Goal: Task Accomplishment & Management: Manage account settings

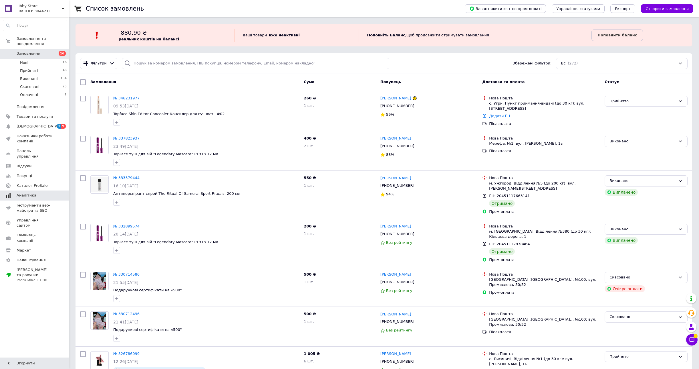
click at [33, 194] on link "Аналітика" at bounding box center [35, 195] width 70 height 10
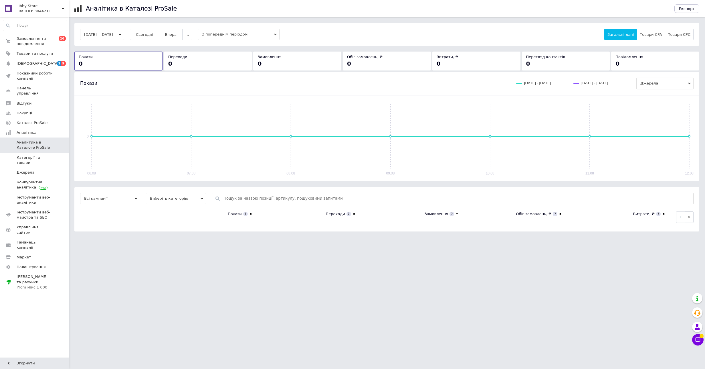
click at [23, 10] on div "Ваш ID: 3844211" at bounding box center [44, 11] width 50 height 5
click at [44, 66] on link "Sudo exit()" at bounding box center [34, 68] width 63 height 11
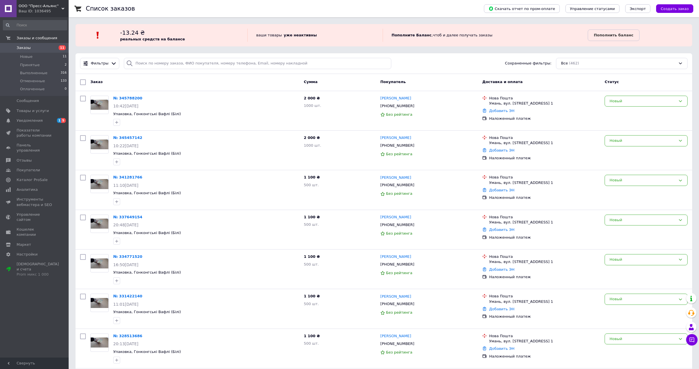
click at [31, 10] on div "Ваш ID: 1036495" at bounding box center [44, 11] width 50 height 5
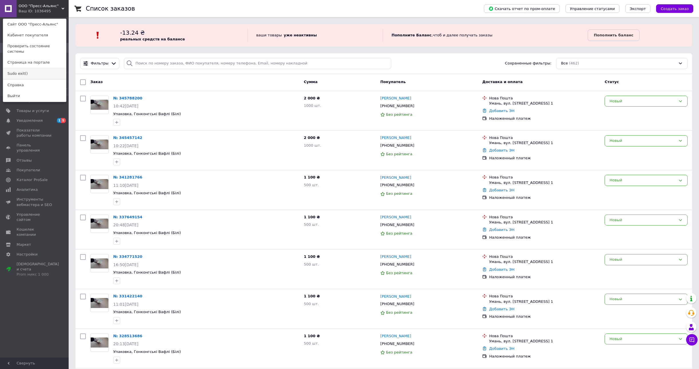
click at [25, 70] on link "Sudo exit()" at bounding box center [34, 73] width 63 height 11
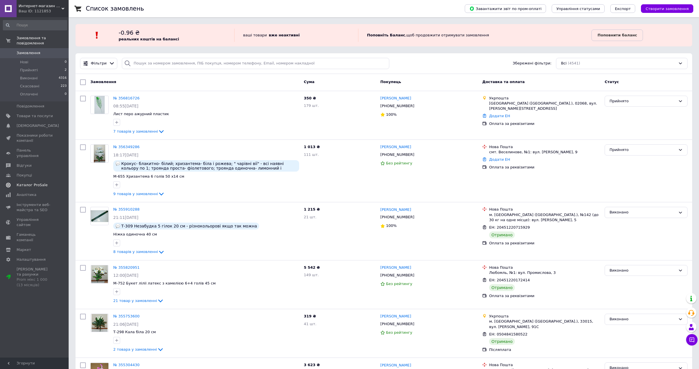
click at [43, 182] on span "Каталог ProSale" at bounding box center [32, 184] width 31 height 5
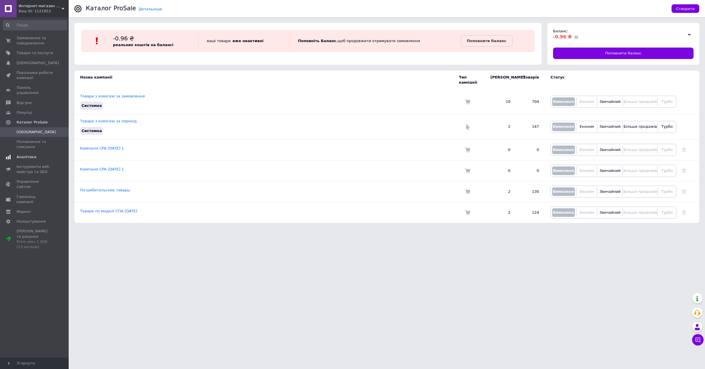
click at [32, 154] on span "Аналітика" at bounding box center [27, 156] width 20 height 5
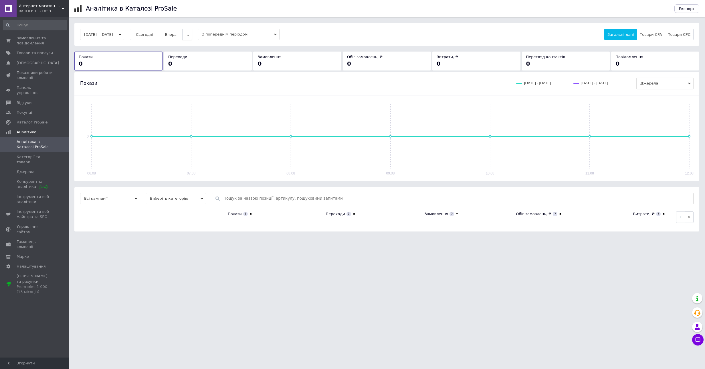
click at [189, 33] on span "..." at bounding box center [186, 34] width 3 height 4
click at [192, 80] on button "60 днів" at bounding box center [176, 78] width 32 height 11
click at [36, 42] on span "Замовлення та повідомлення" at bounding box center [35, 40] width 36 height 10
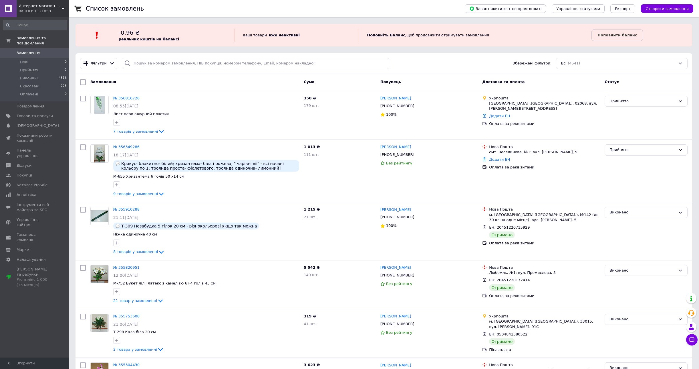
click at [44, 2] on div "Интернет-магазин "Цветы искусственные оптом" Ваш ID: 1121853" at bounding box center [43, 8] width 52 height 17
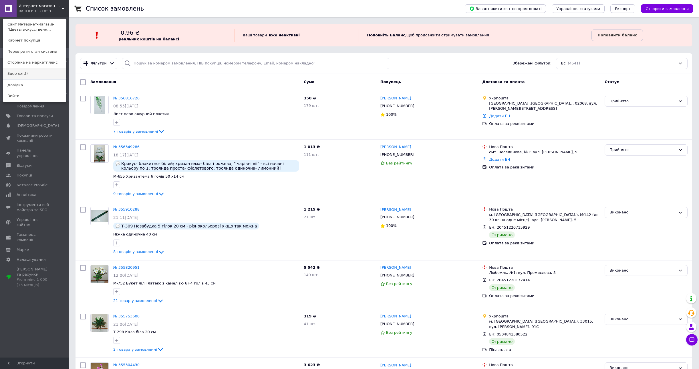
click at [35, 71] on link "Sudo exit()" at bounding box center [34, 73] width 63 height 11
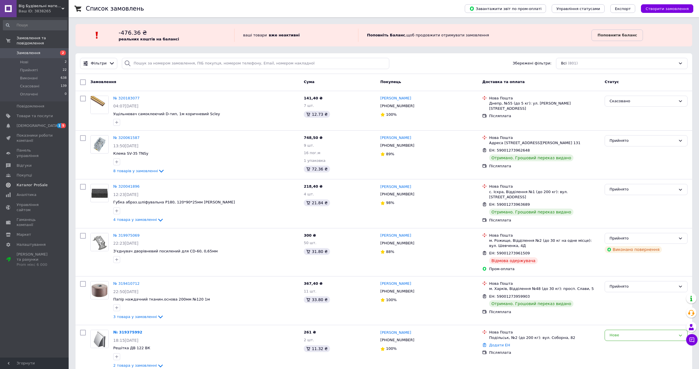
click at [44, 182] on span "Каталог ProSale" at bounding box center [32, 184] width 31 height 5
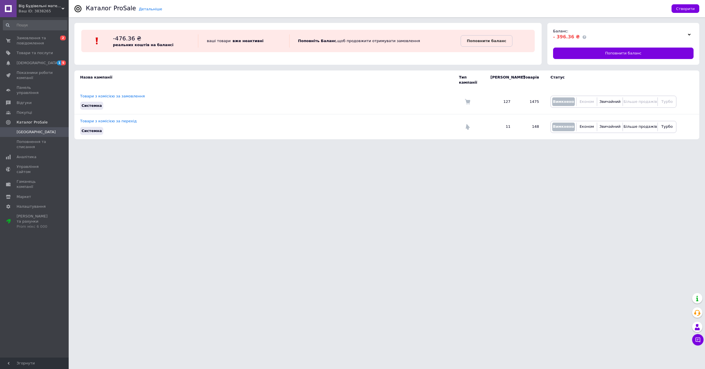
click at [47, 6] on span "Big Будівельні матеріали" at bounding box center [40, 5] width 43 height 5
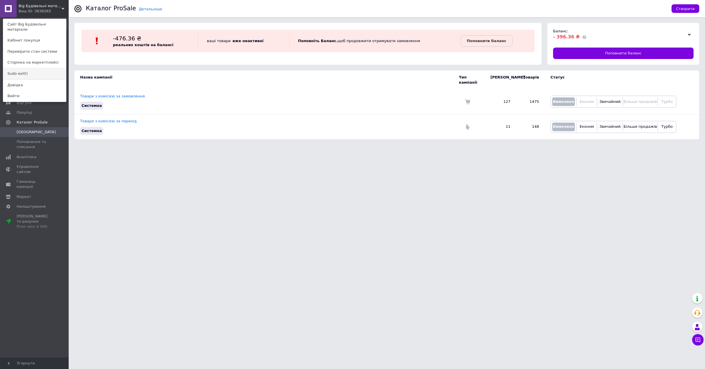
click at [37, 68] on link "Sudo exit()" at bounding box center [34, 73] width 63 height 11
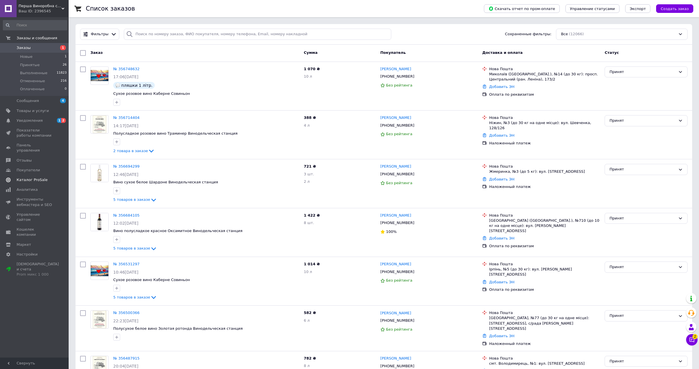
click at [40, 177] on span "Каталог ProSale" at bounding box center [32, 179] width 31 height 5
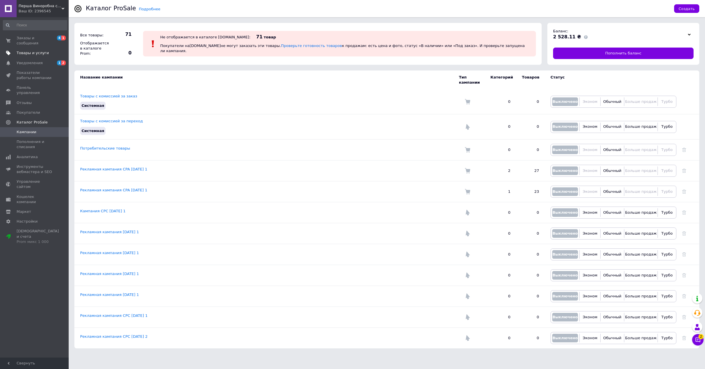
click at [23, 49] on link "Товары и услуги" at bounding box center [35, 53] width 70 height 10
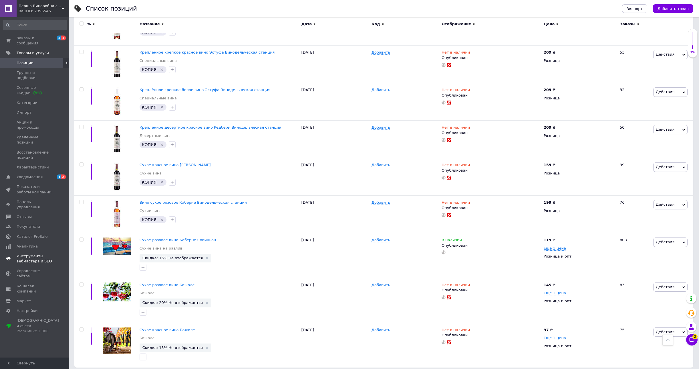
scroll to position [620, 0]
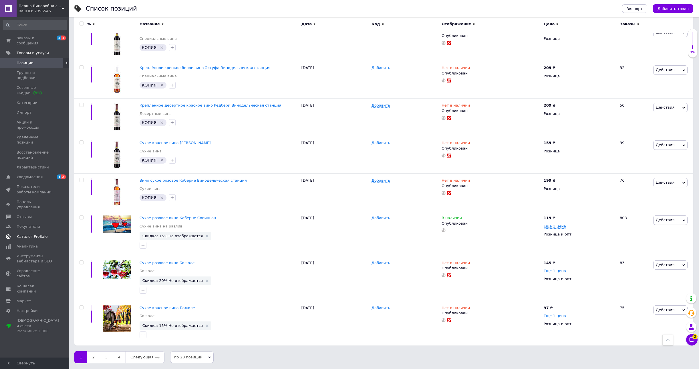
click at [42, 234] on span "Каталог ProSale" at bounding box center [32, 236] width 31 height 5
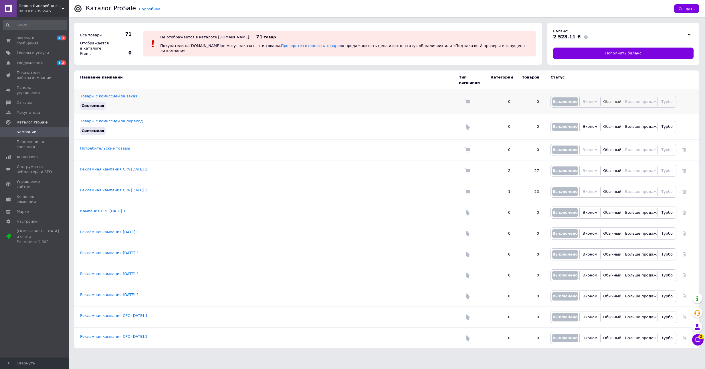
click at [616, 104] on span "Обычный" at bounding box center [612, 101] width 18 height 5
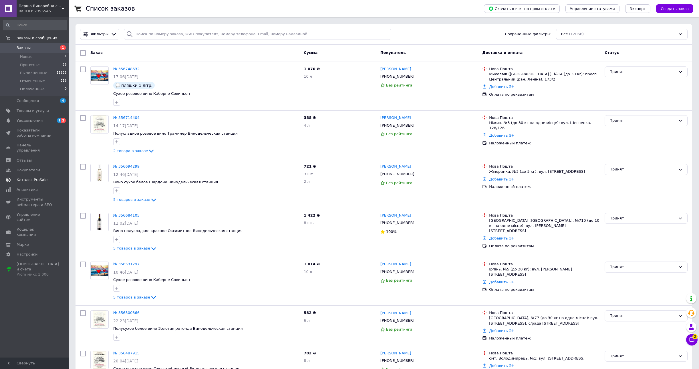
click at [29, 177] on span "Каталог ProSale" at bounding box center [32, 179] width 31 height 5
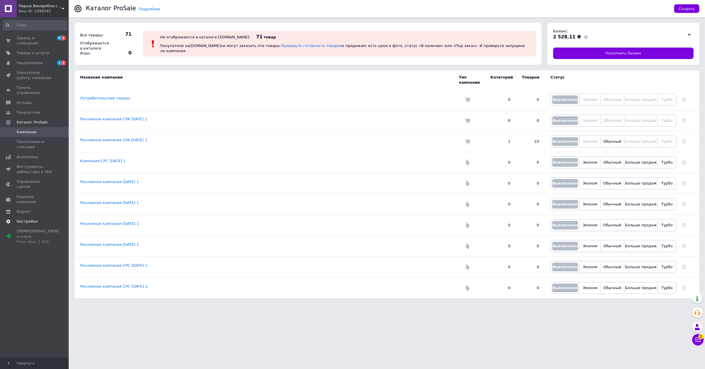
click at [21, 219] on span "Настройки" at bounding box center [27, 221] width 21 height 5
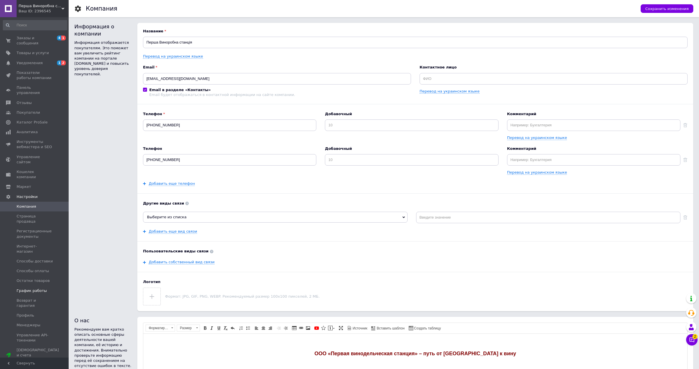
click at [31, 288] on span "График работы" at bounding box center [32, 290] width 30 height 5
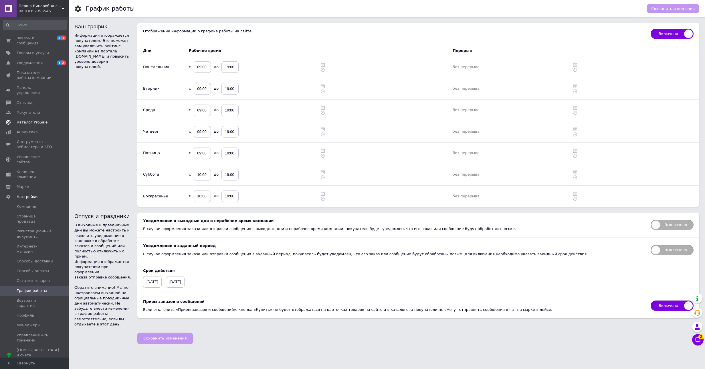
click at [47, 120] on span "Каталог ProSale" at bounding box center [35, 122] width 36 height 5
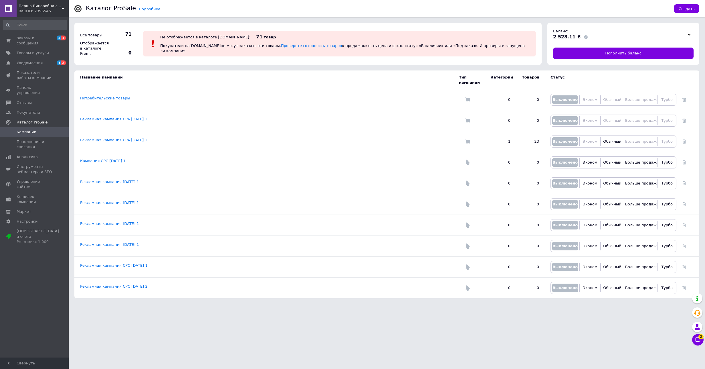
click at [687, 2] on div "Создать" at bounding box center [684, 8] width 31 height 17
click at [694, 5] on button "Создать" at bounding box center [686, 8] width 25 height 9
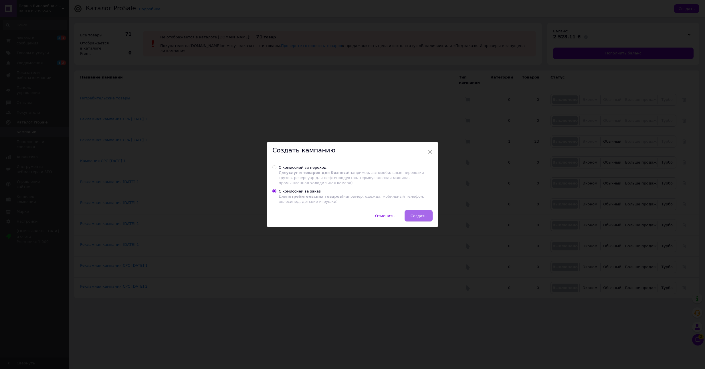
click at [414, 214] on span "Создать" at bounding box center [419, 216] width 16 height 4
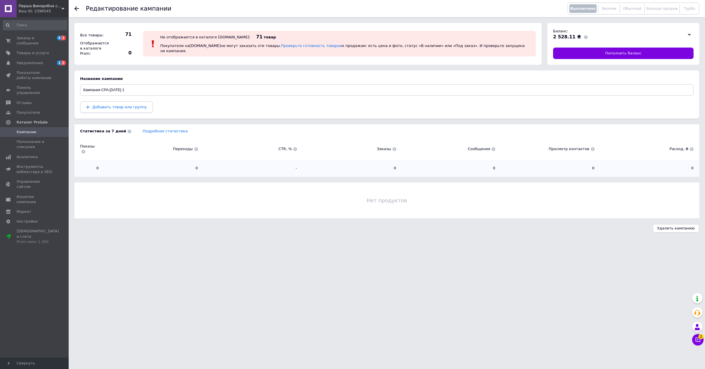
click at [102, 104] on button "Добавить товар или группу" at bounding box center [116, 106] width 73 height 11
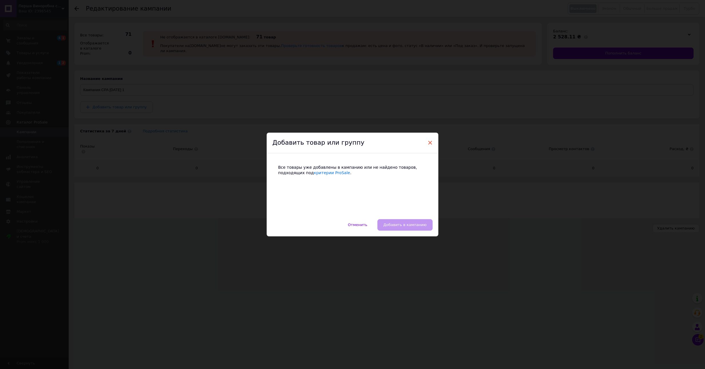
click at [428, 146] on span "×" at bounding box center [430, 143] width 5 height 10
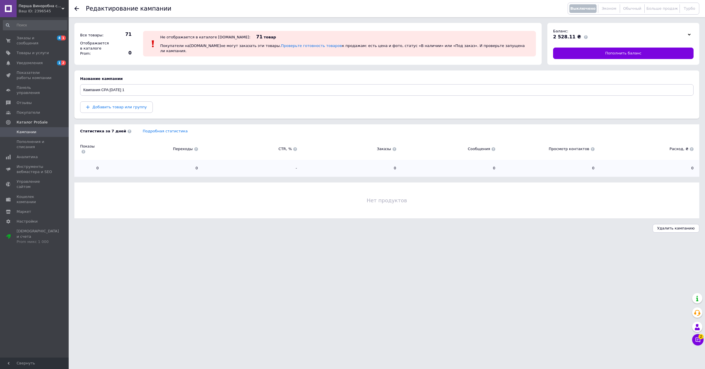
click at [27, 129] on span "Кампании" at bounding box center [27, 131] width 20 height 5
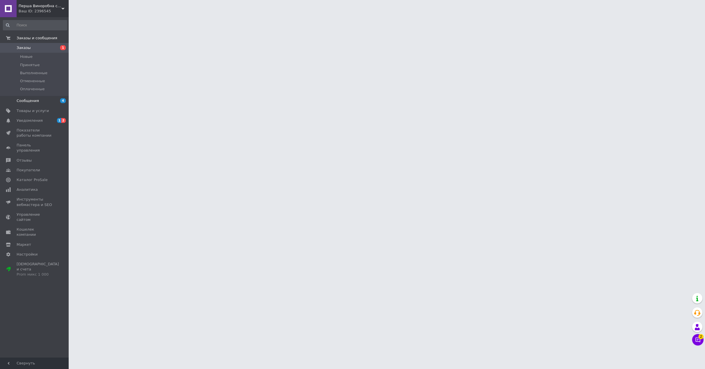
click at [39, 104] on link "Сообщения 4" at bounding box center [35, 101] width 70 height 10
click at [28, 70] on link "Товары и услуги" at bounding box center [35, 68] width 70 height 10
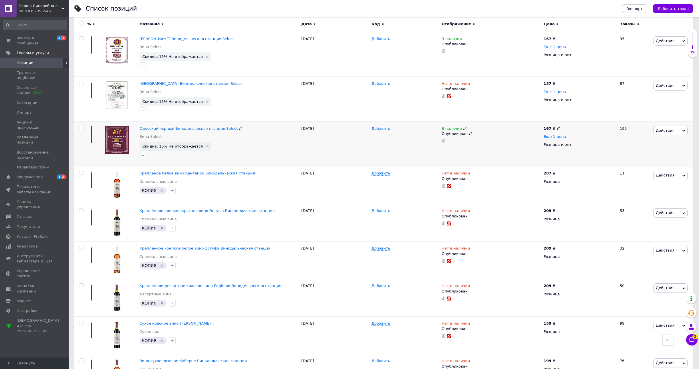
scroll to position [620, 0]
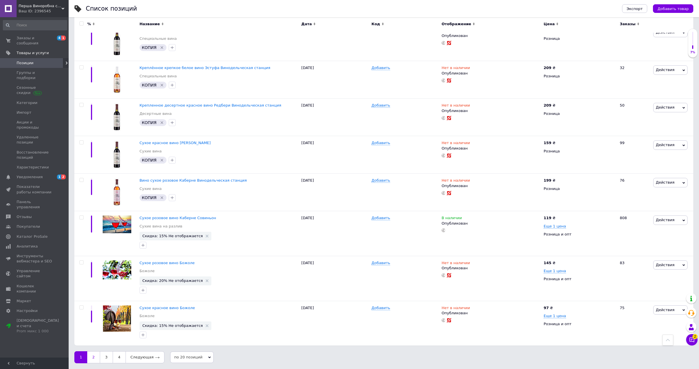
click at [94, 357] on link "2" at bounding box center [93, 357] width 13 height 12
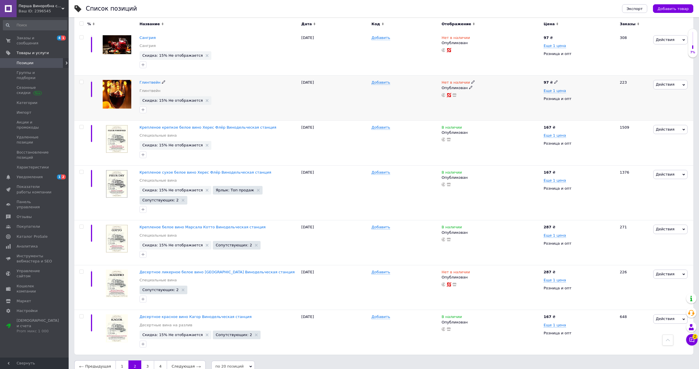
scroll to position [642, 0]
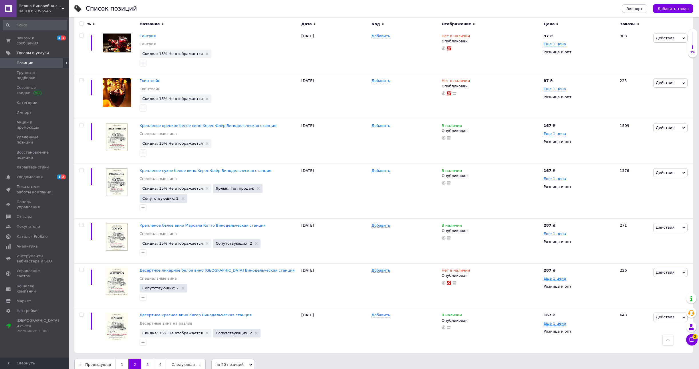
click at [144, 358] on link "3" at bounding box center [147, 364] width 13 height 12
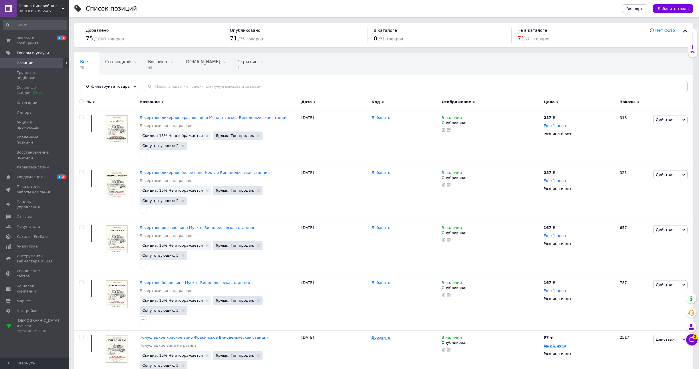
click at [44, 9] on div "Ваш ID: 2396545" at bounding box center [44, 11] width 50 height 5
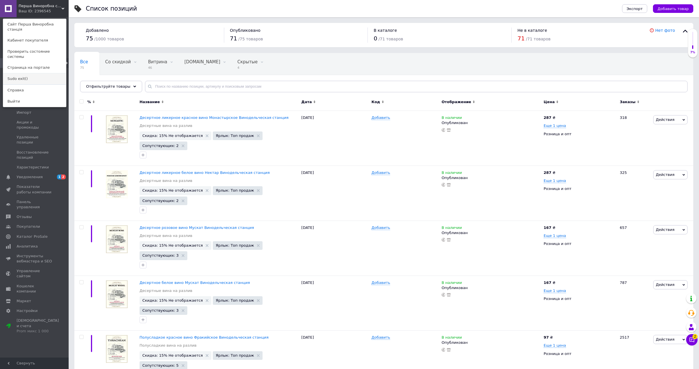
click at [24, 73] on link "Sudo exit()" at bounding box center [34, 78] width 63 height 11
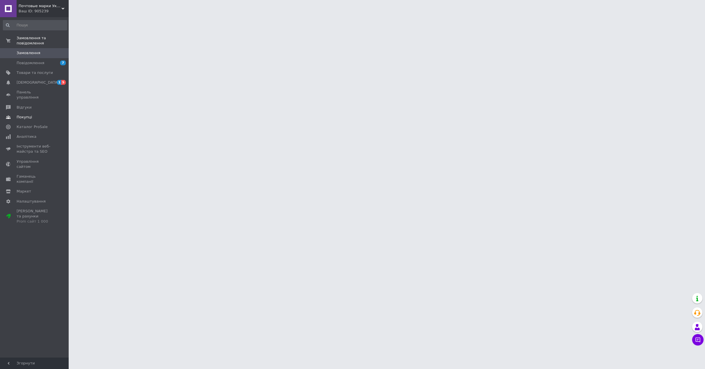
click at [43, 115] on link "Покупці" at bounding box center [35, 117] width 70 height 10
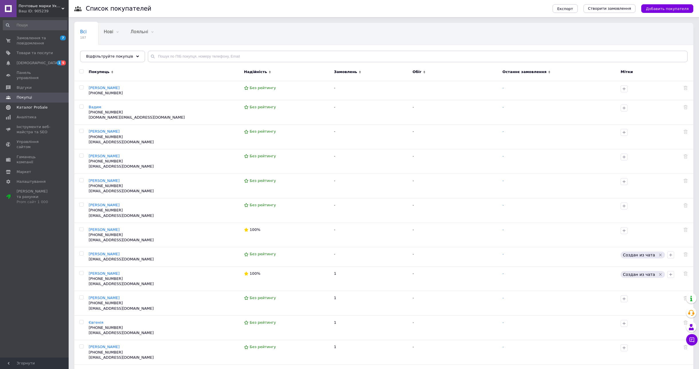
click at [40, 105] on span "Каталог ProSale" at bounding box center [32, 107] width 31 height 5
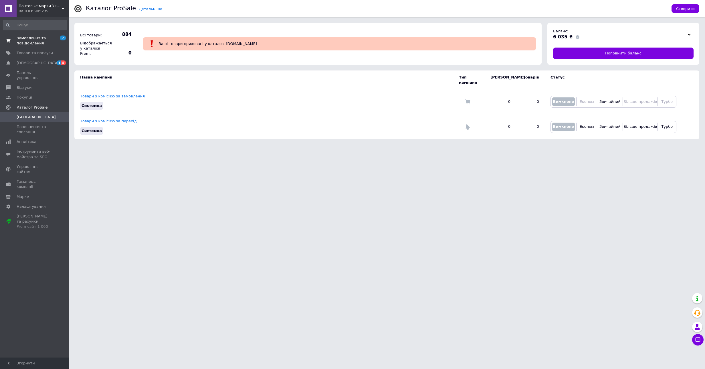
click at [40, 47] on link "Замовлення та повідомлення 7 0" at bounding box center [35, 40] width 70 height 15
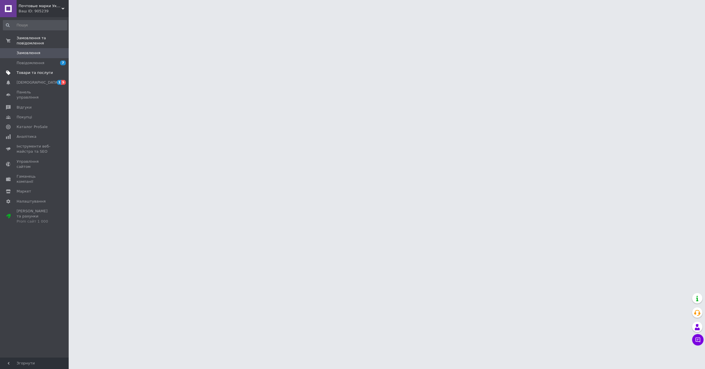
click at [38, 70] on span "Товари та послуги" at bounding box center [35, 72] width 36 height 5
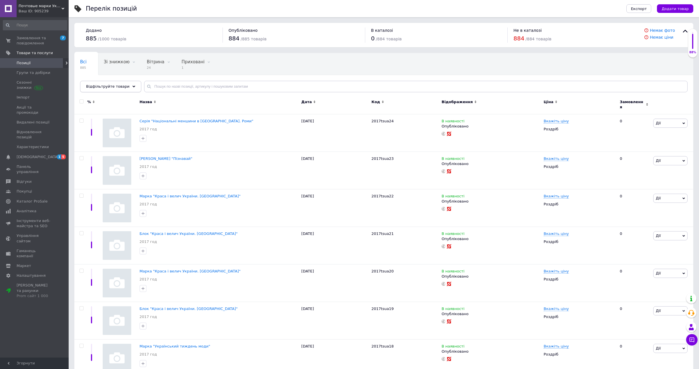
click at [120, 84] on div "Відфільтруйте товари" at bounding box center [110, 86] width 61 height 11
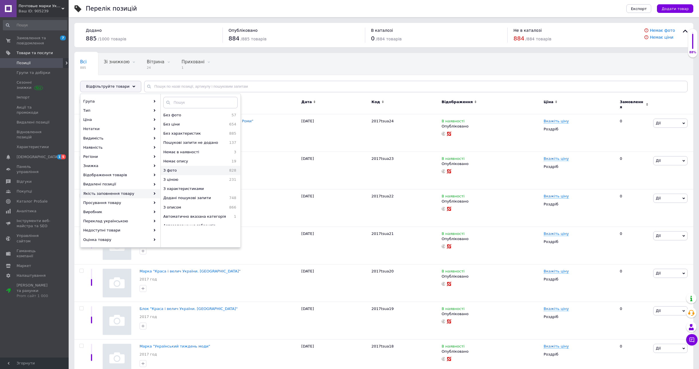
click at [179, 169] on span "З фото" at bounding box center [184, 170] width 42 height 5
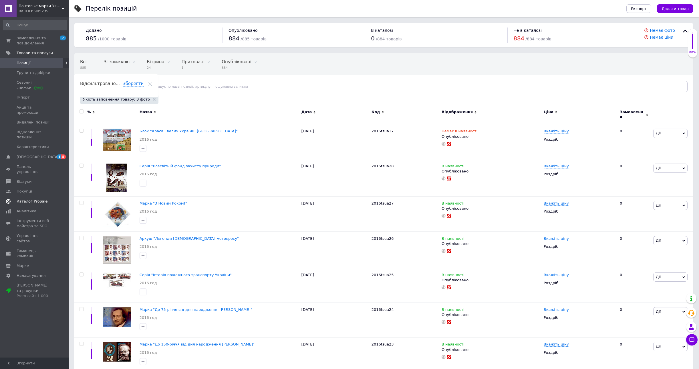
click at [38, 199] on span "Каталог ProSale" at bounding box center [32, 201] width 31 height 5
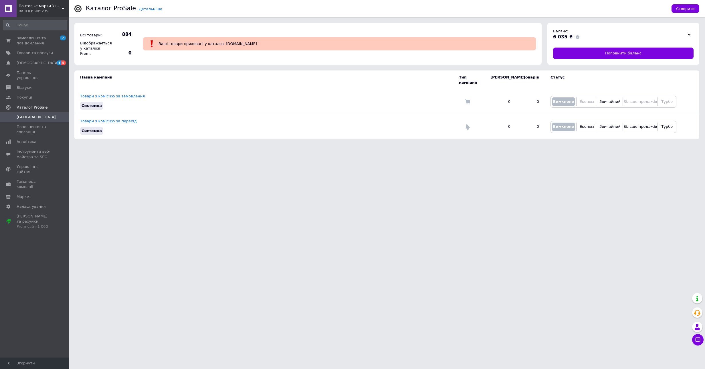
click at [52, 9] on div "Ваш ID: 905239" at bounding box center [44, 11] width 50 height 5
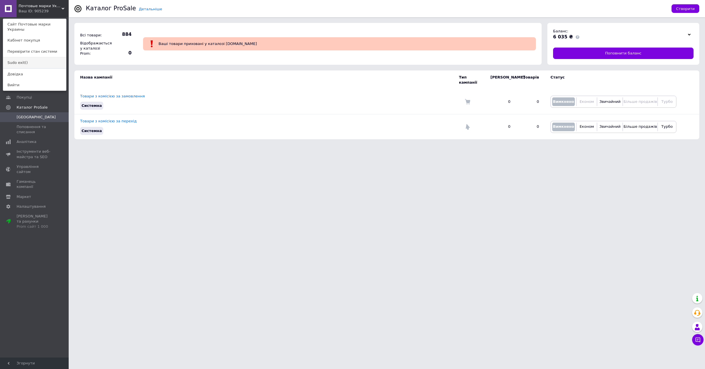
click at [33, 57] on link "Sudo exit()" at bounding box center [34, 62] width 63 height 11
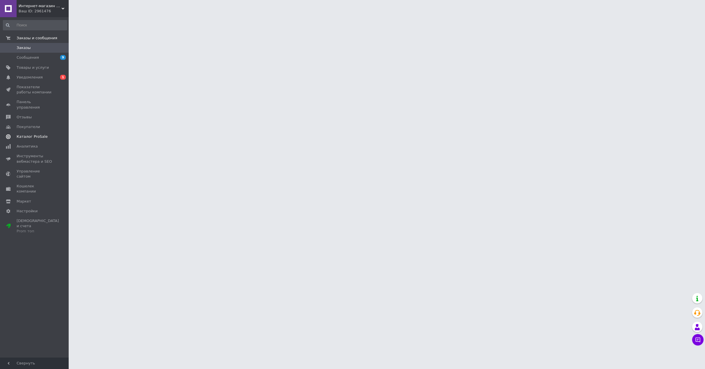
click at [26, 134] on span "Каталог ProSale" at bounding box center [32, 136] width 31 height 5
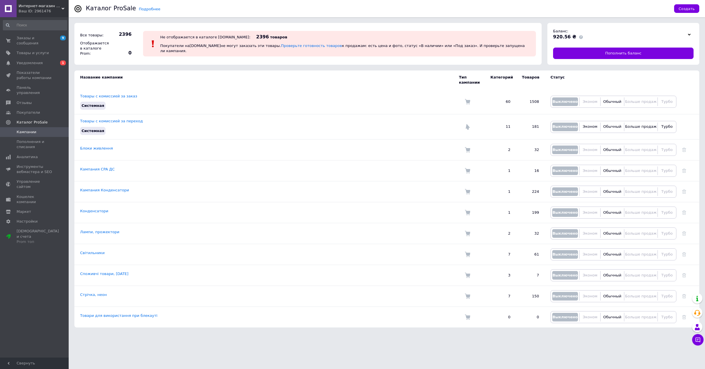
click at [31, 11] on div "Ваш ID: 2961476" at bounding box center [44, 11] width 50 height 5
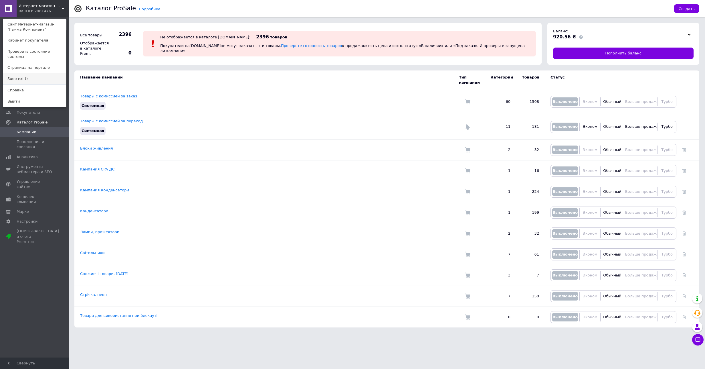
click at [36, 73] on link "Sudo exit()" at bounding box center [34, 78] width 63 height 11
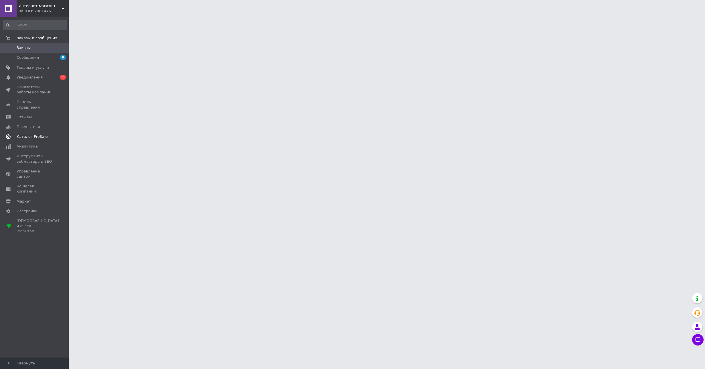
click at [27, 134] on span "Каталог ProSale" at bounding box center [32, 136] width 31 height 5
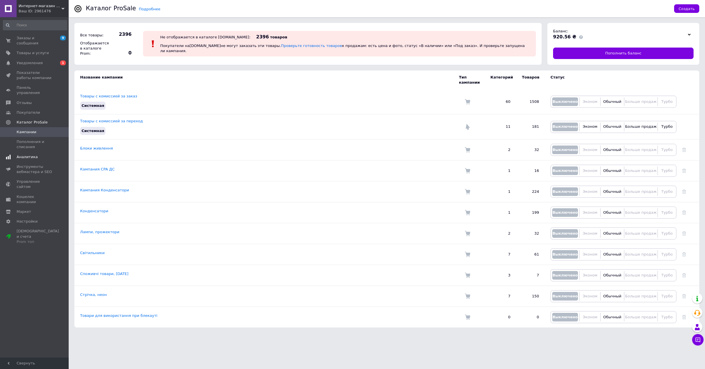
click at [35, 154] on span "Аналитика" at bounding box center [27, 156] width 21 height 5
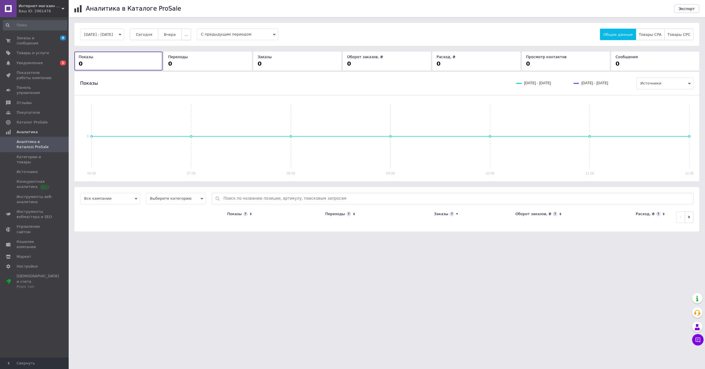
click at [188, 35] on span "..." at bounding box center [186, 34] width 3 height 4
click at [182, 79] on span "60 дней" at bounding box center [175, 79] width 16 height 4
click at [29, 120] on span "Каталог ProSale" at bounding box center [32, 122] width 31 height 5
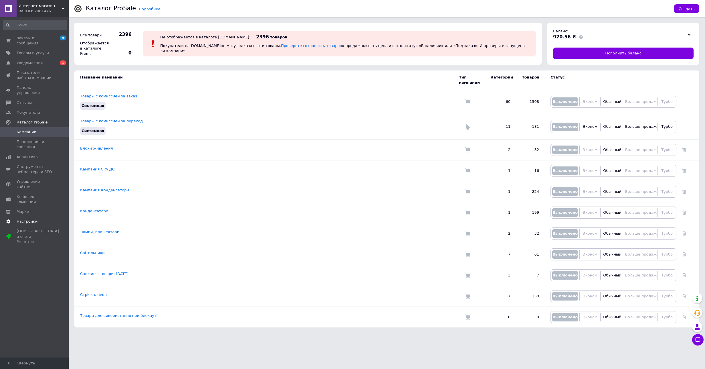
click at [35, 219] on span "Настройки" at bounding box center [27, 221] width 21 height 5
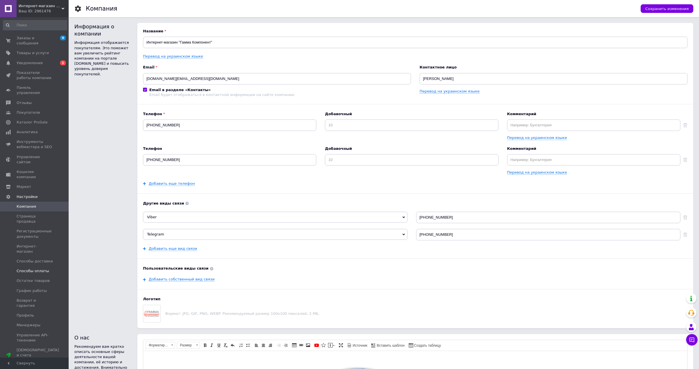
click at [43, 268] on span "Способы оплаты" at bounding box center [33, 270] width 33 height 5
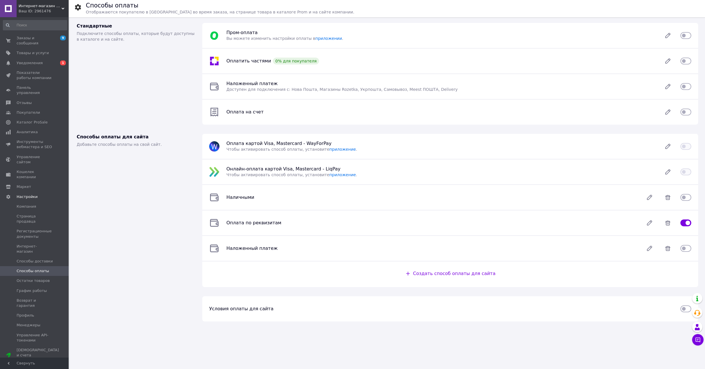
click at [30, 4] on span "Интернет-магазин "Гамма Компонент"" at bounding box center [40, 5] width 43 height 5
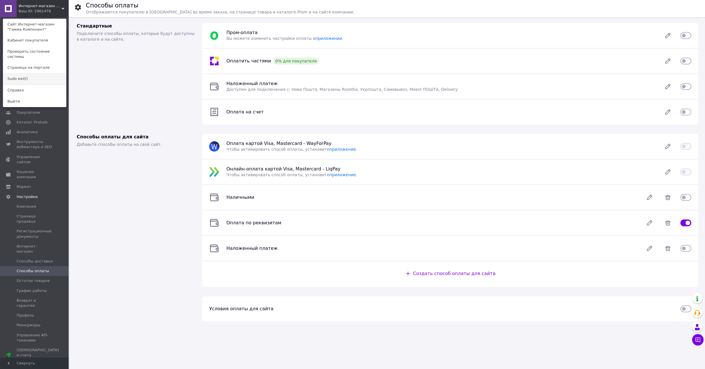
click at [31, 74] on link "Sudo exit()" at bounding box center [34, 78] width 63 height 11
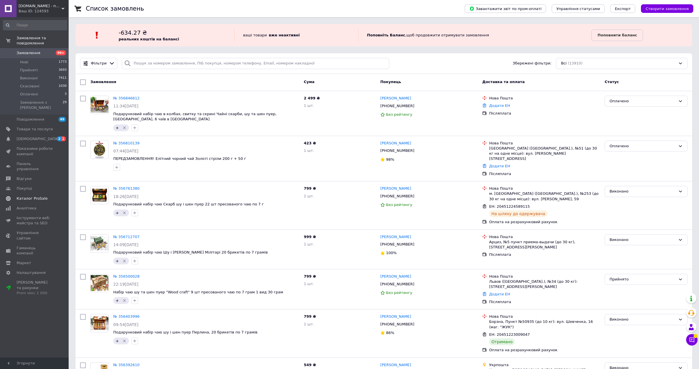
click at [36, 196] on span "Каталог ProSale" at bounding box center [32, 198] width 31 height 5
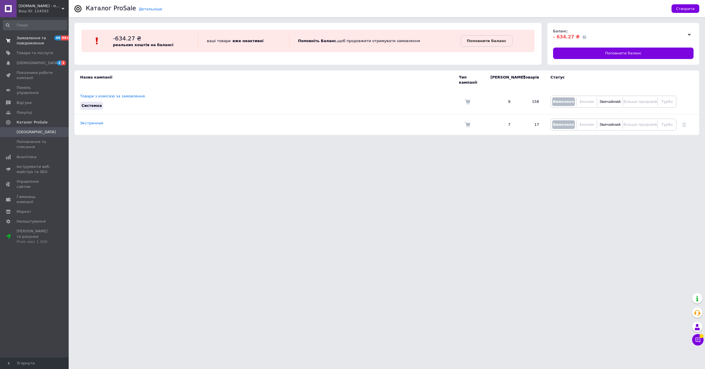
click at [38, 39] on span "Замовлення та повідомлення" at bounding box center [35, 40] width 36 height 10
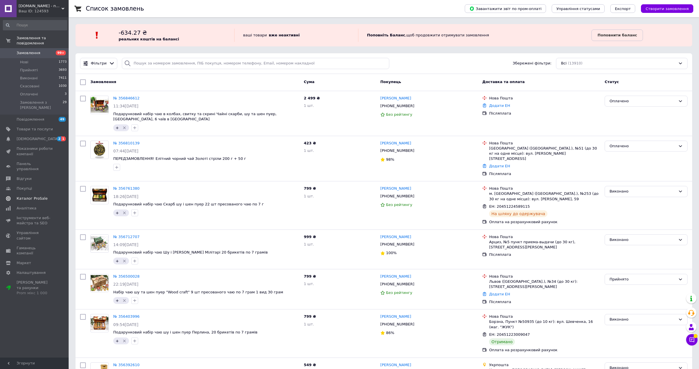
click at [31, 196] on span "Каталог ProSale" at bounding box center [32, 198] width 31 height 5
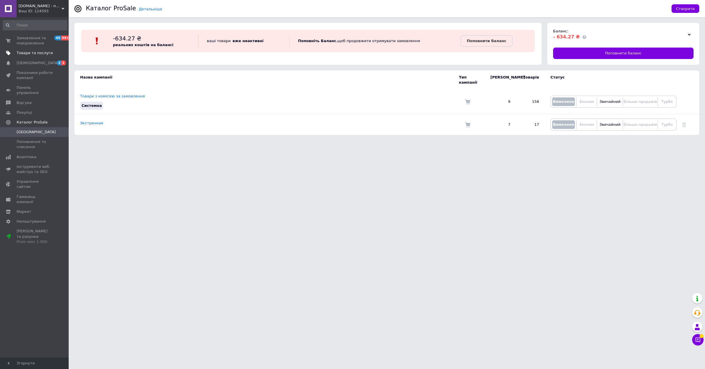
click at [29, 56] on link "Товари та послуги" at bounding box center [35, 53] width 70 height 10
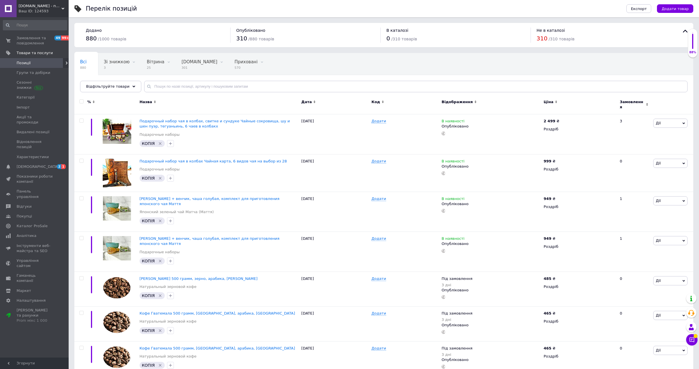
click at [41, 13] on div "Ваш ID: 124593" at bounding box center [44, 11] width 50 height 5
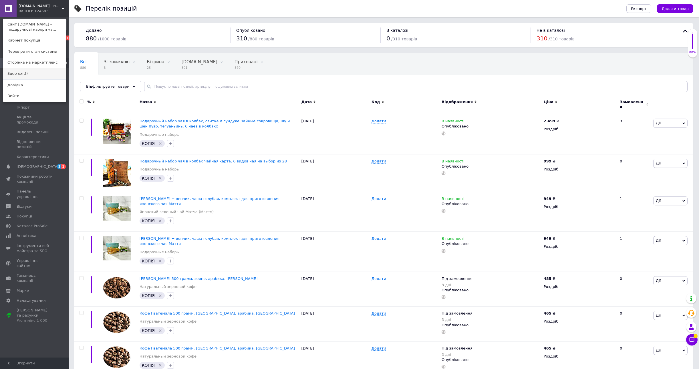
click at [33, 75] on link "Sudo exit()" at bounding box center [34, 73] width 63 height 11
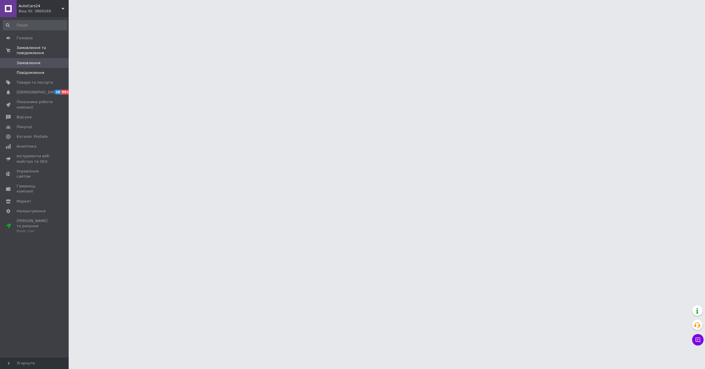
click at [36, 73] on span "Повідомлення" at bounding box center [31, 72] width 28 height 5
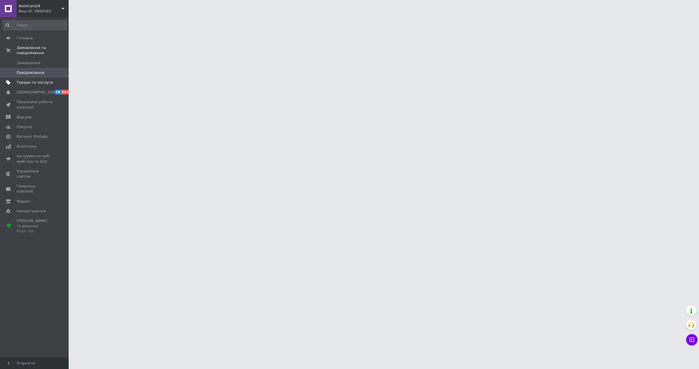
click at [36, 78] on link "Товари та послуги" at bounding box center [35, 83] width 70 height 10
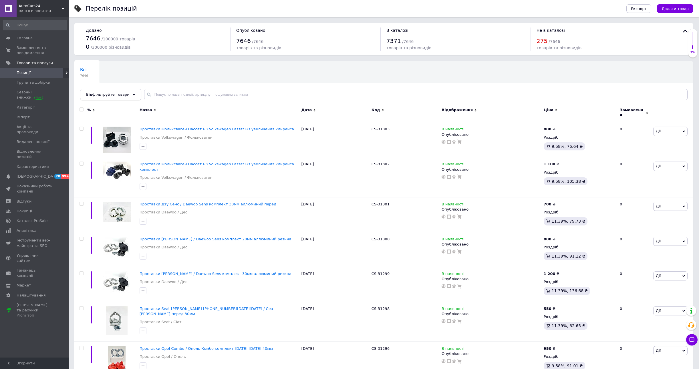
click at [108, 94] on span "Відфільтруйте товари" at bounding box center [108, 94] width 44 height 4
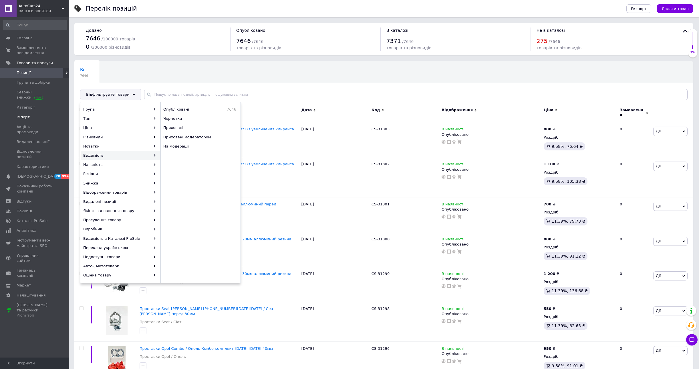
click at [28, 112] on link "Імпорт" at bounding box center [35, 117] width 70 height 10
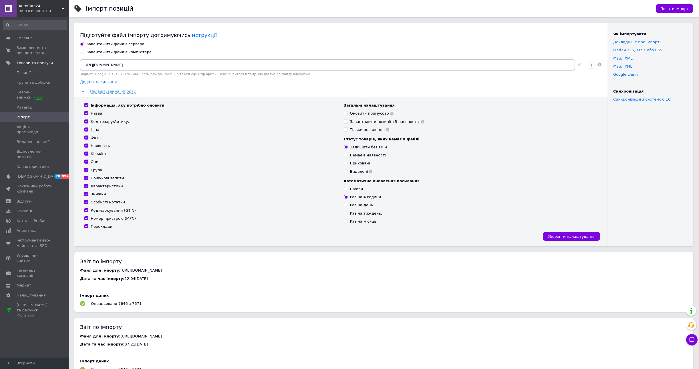
click at [22, 9] on div "Ваш ID: 3869169" at bounding box center [44, 11] width 50 height 5
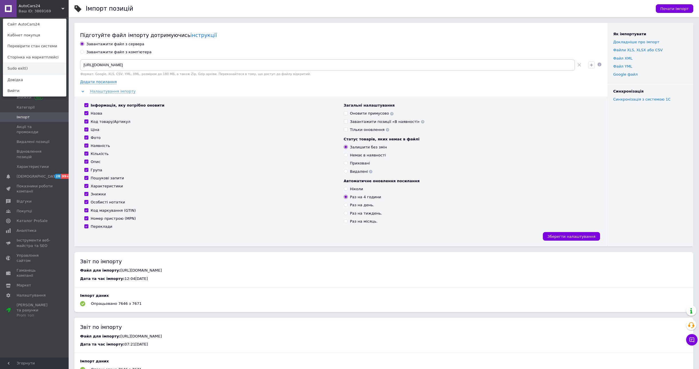
click at [29, 67] on link "Sudo exit()" at bounding box center [34, 68] width 63 height 11
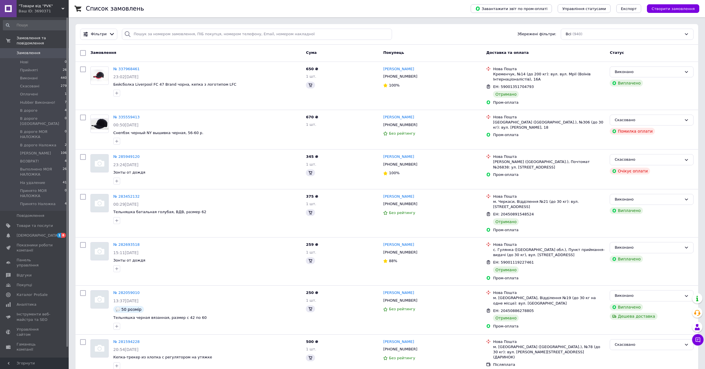
click at [37, 201] on li "Принято Наложка 4" at bounding box center [35, 205] width 70 height 11
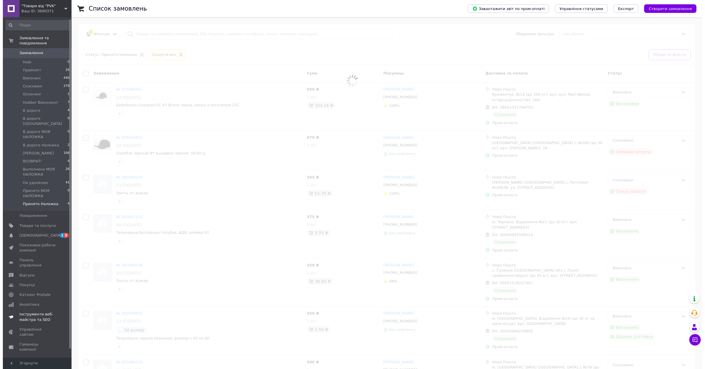
scroll to position [11, 0]
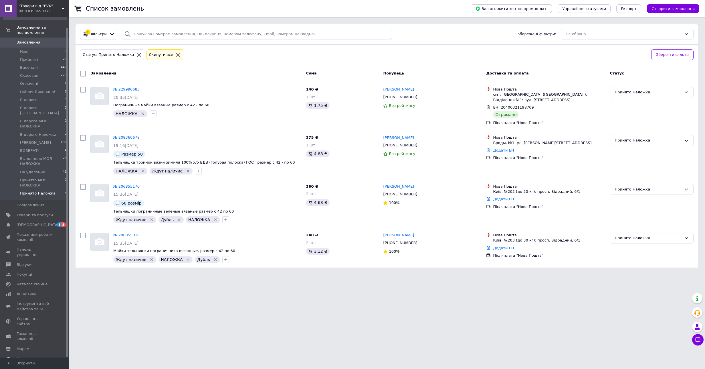
click at [43, 356] on span "Налаштування" at bounding box center [35, 358] width 36 height 5
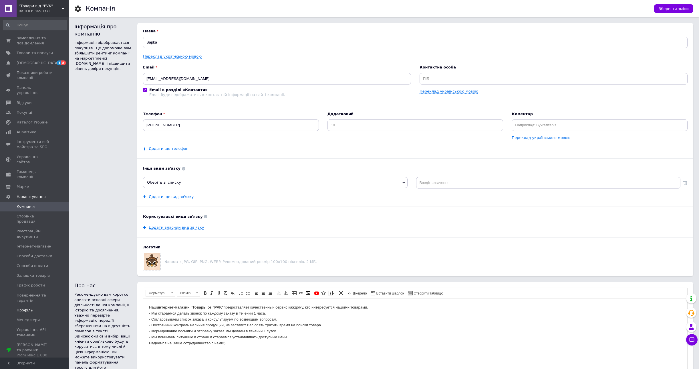
click at [33, 305] on link "Профіль" at bounding box center [35, 310] width 70 height 10
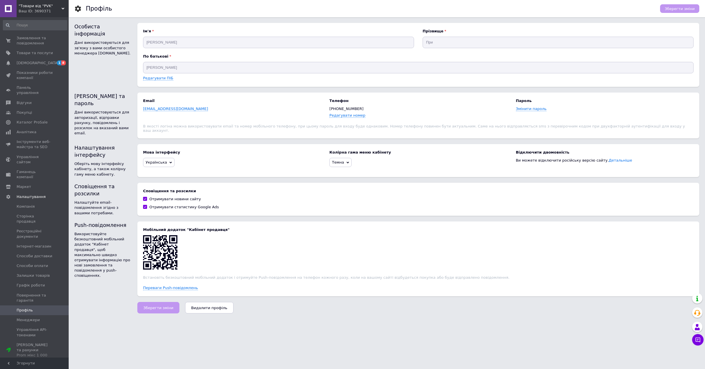
click at [38, 7] on span ""Товари від "PVK"" at bounding box center [40, 5] width 43 height 5
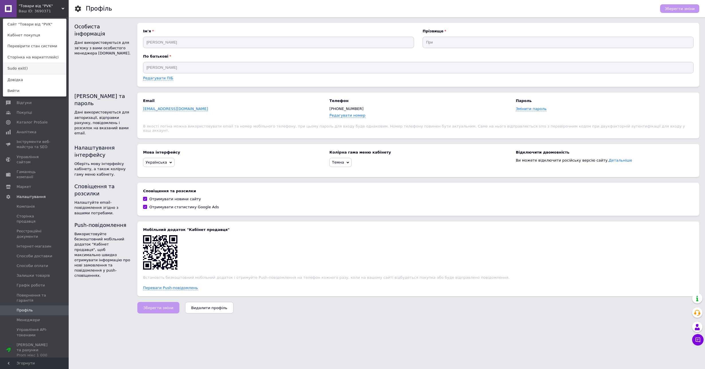
click at [29, 66] on link "Sudo exit()" at bounding box center [34, 68] width 63 height 11
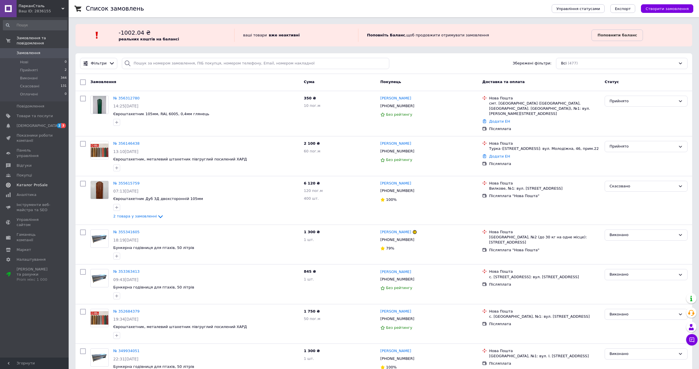
click at [31, 180] on link "Каталог ProSale" at bounding box center [35, 185] width 70 height 10
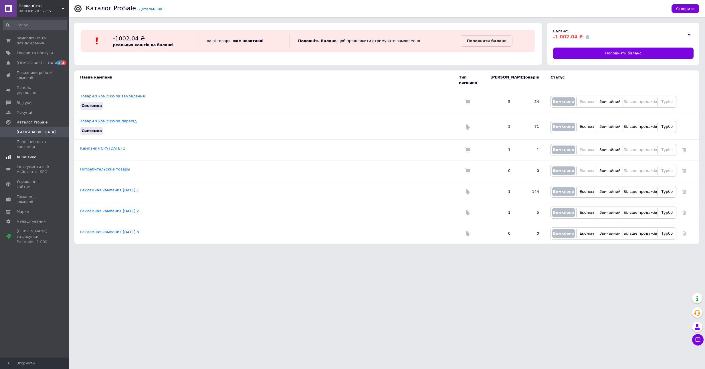
click at [28, 154] on span "Аналітика" at bounding box center [27, 156] width 20 height 5
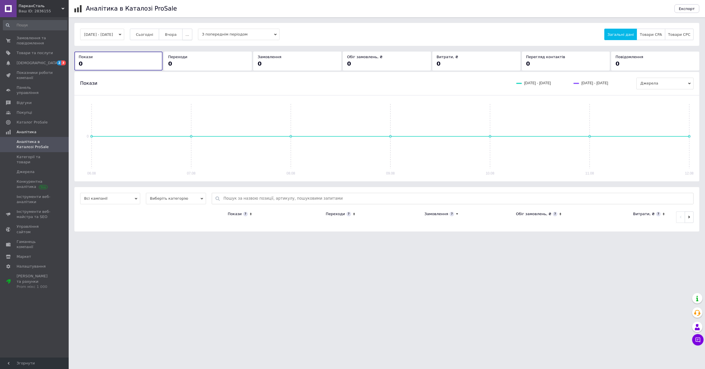
click at [192, 37] on button "..." at bounding box center [187, 34] width 10 height 11
click at [183, 78] on span "60 днів" at bounding box center [176, 79] width 14 height 4
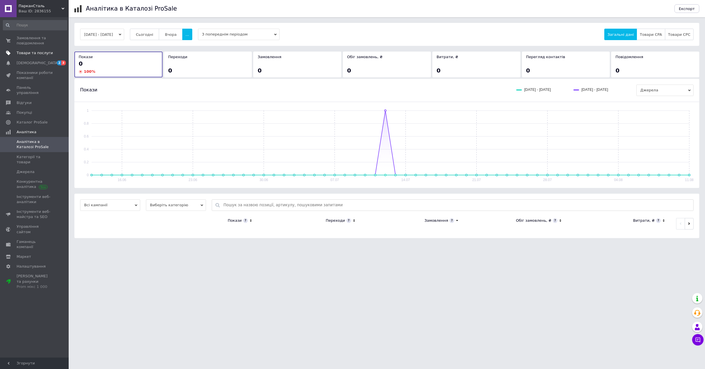
click at [30, 54] on span "Товари та послуги" at bounding box center [35, 52] width 36 height 5
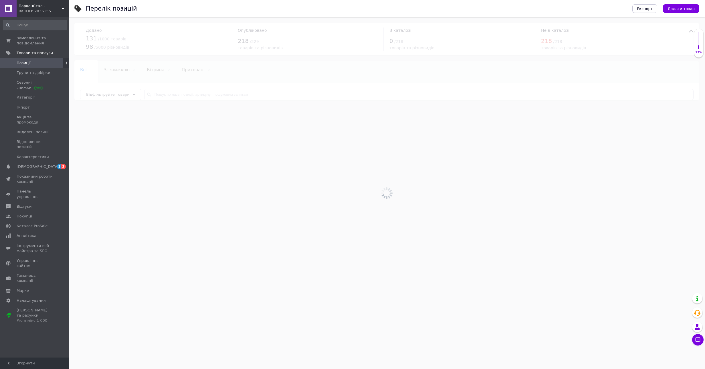
click at [21, 5] on span "ПарканСталь" at bounding box center [40, 5] width 43 height 5
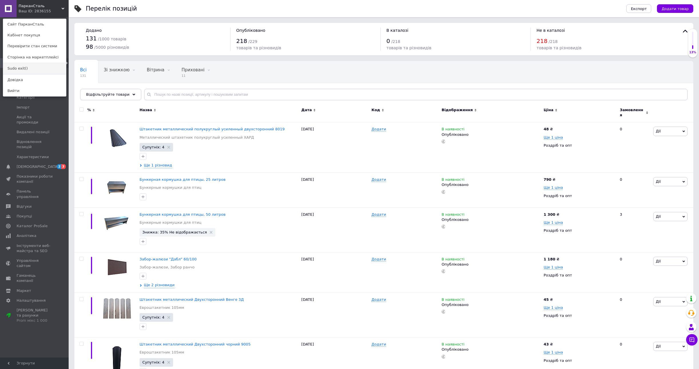
click at [17, 69] on link "Sudo exit()" at bounding box center [34, 68] width 63 height 11
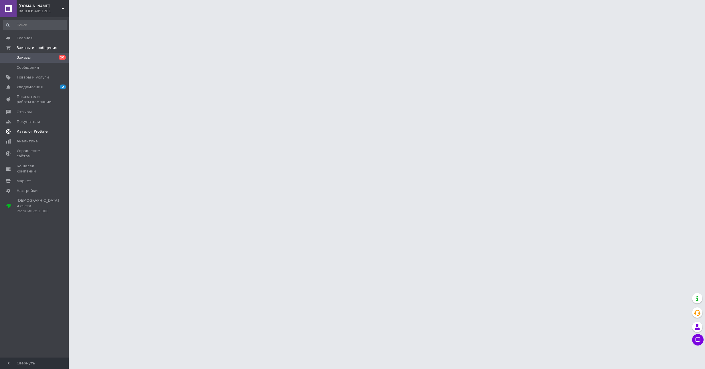
click at [35, 130] on span "Каталог ProSale" at bounding box center [32, 131] width 31 height 5
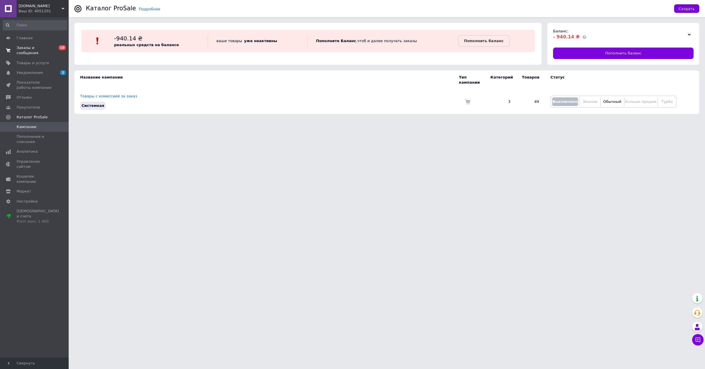
click at [35, 50] on span "Заказы и сообщения" at bounding box center [35, 50] width 36 height 10
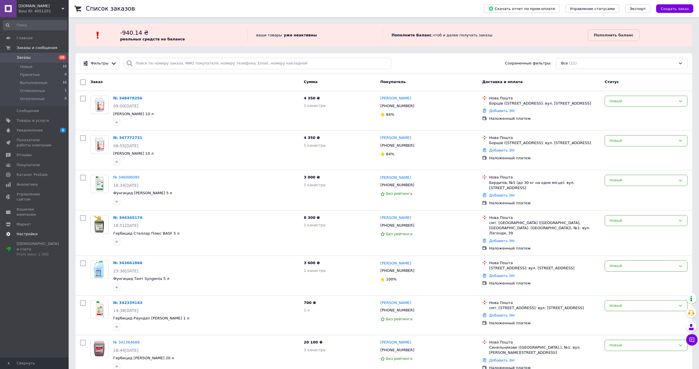
click at [31, 231] on span "Настройки" at bounding box center [27, 233] width 21 height 5
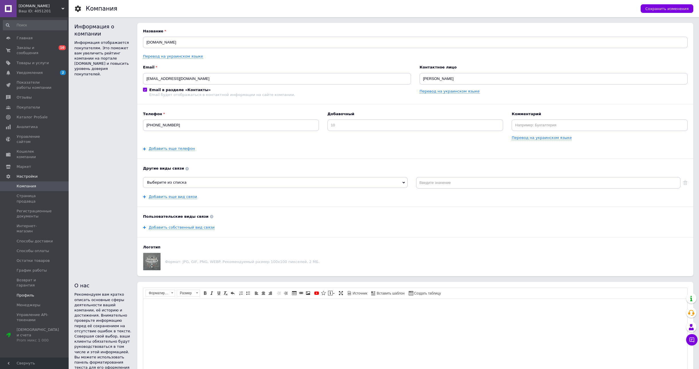
click at [34, 290] on link "Профиль" at bounding box center [35, 295] width 70 height 10
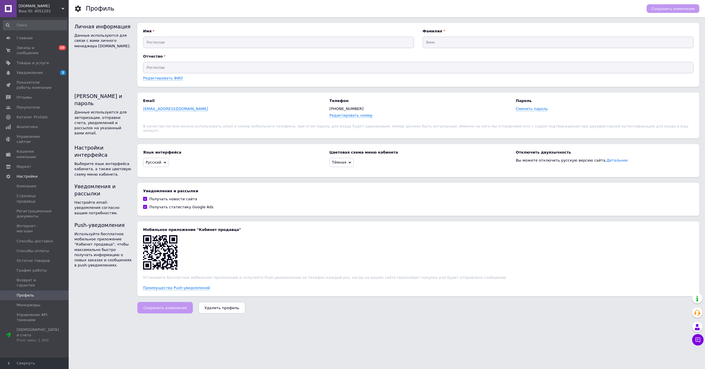
click at [27, 12] on div "Ваш ID: 4051201" at bounding box center [44, 11] width 50 height 5
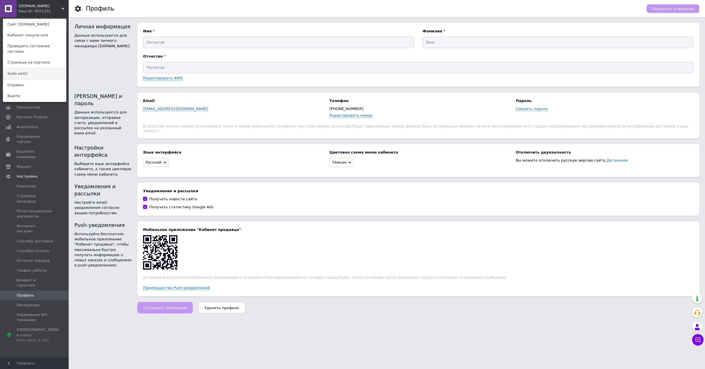
click at [23, 70] on link "Sudo exit()" at bounding box center [34, 73] width 63 height 11
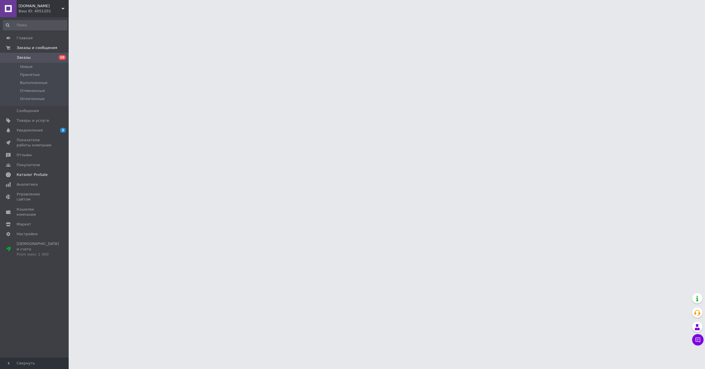
click at [45, 174] on span "Каталог ProSale" at bounding box center [35, 174] width 36 height 5
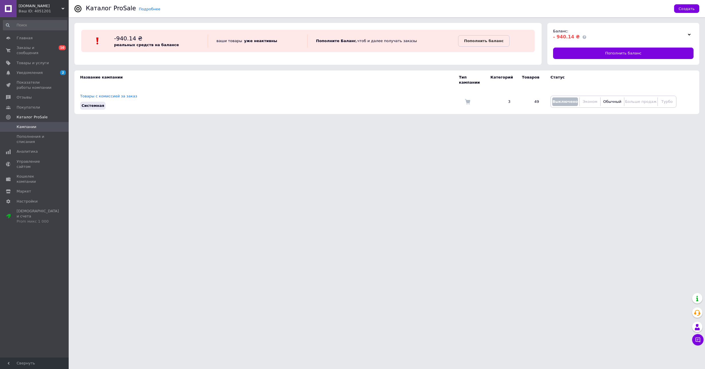
click at [41, 7] on span "parostokagrorostok.org.ua" at bounding box center [40, 5] width 43 height 5
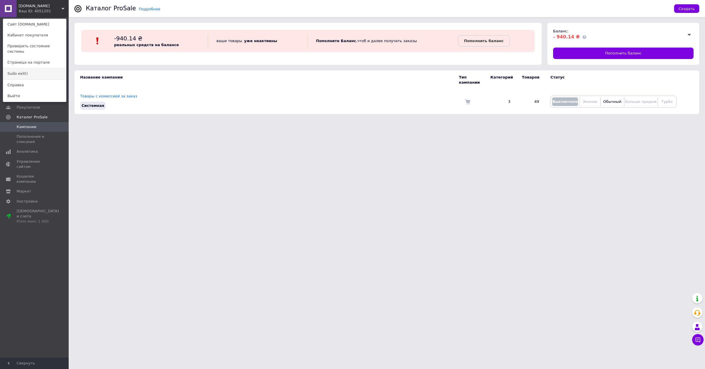
click at [35, 69] on link "Sudo exit()" at bounding box center [34, 73] width 63 height 11
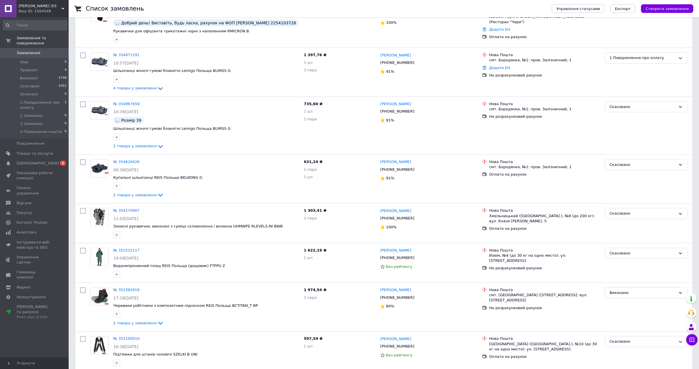
scroll to position [458, 0]
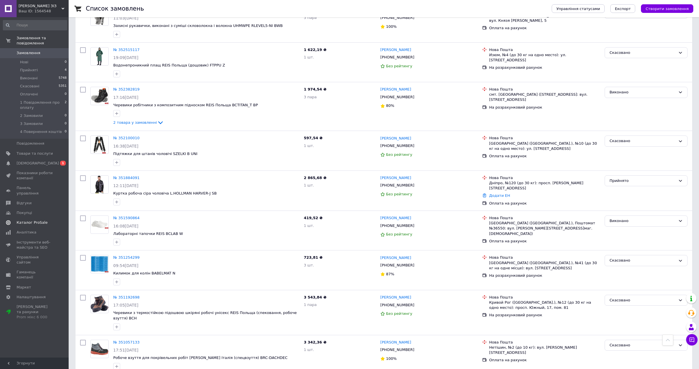
click at [44, 218] on link "Каталог ProSale" at bounding box center [35, 223] width 70 height 10
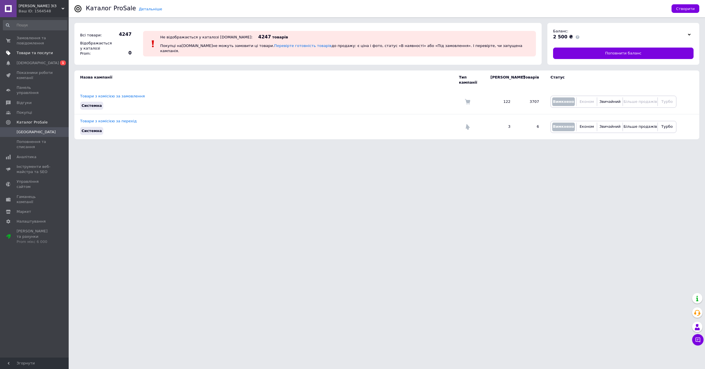
click at [35, 52] on span "Товари та послуги" at bounding box center [35, 52] width 36 height 5
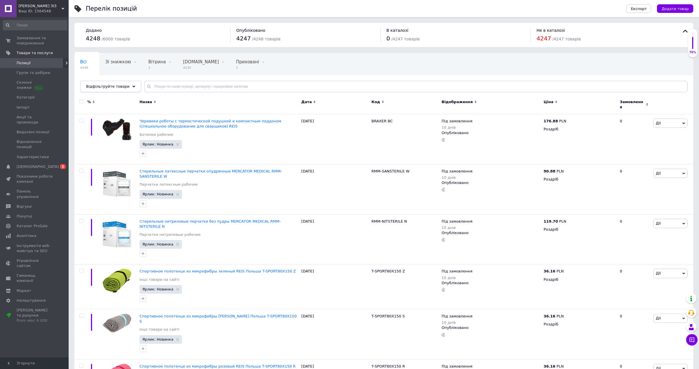
click at [126, 86] on div "Відфільтруйте товари" at bounding box center [110, 86] width 61 height 11
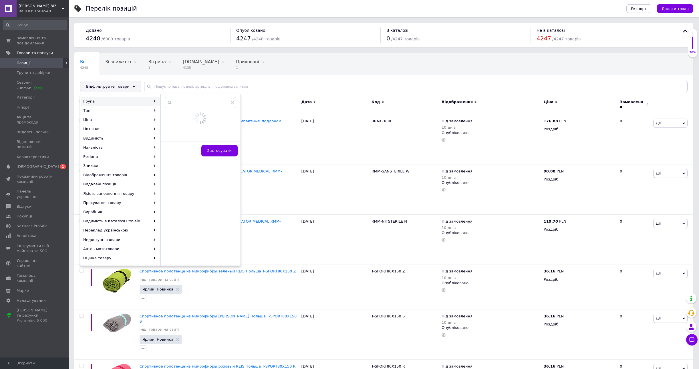
click at [29, 13] on div "Ваш ID: 1564548" at bounding box center [44, 11] width 50 height 5
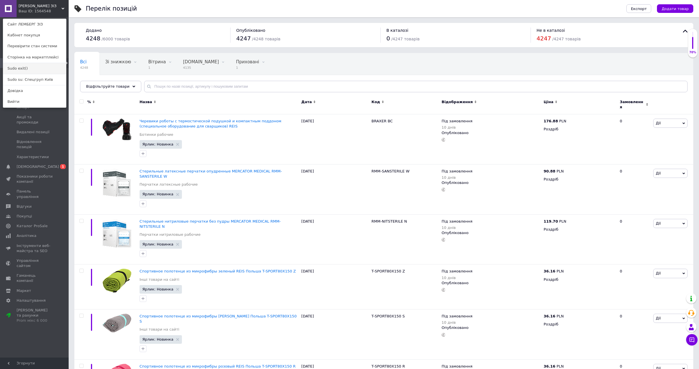
click at [38, 68] on link "Sudo exit()" at bounding box center [34, 68] width 63 height 11
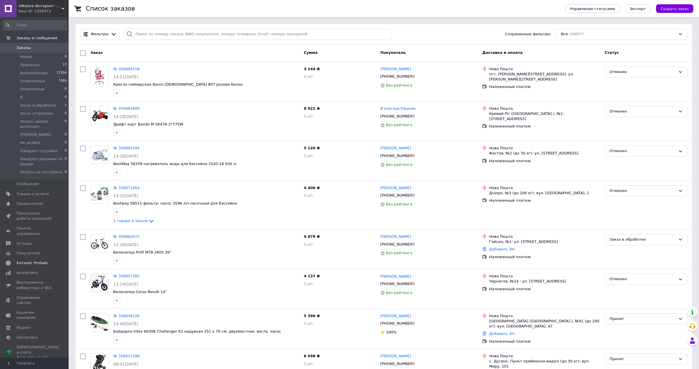
click at [44, 258] on link "Каталог ProSale" at bounding box center [35, 263] width 70 height 10
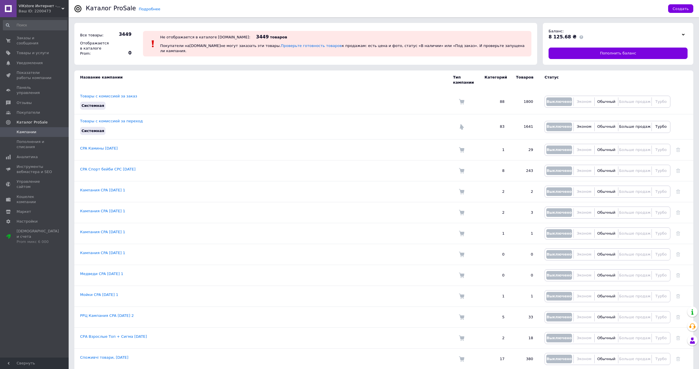
click at [31, 9] on div "Ваш ID: 2200473" at bounding box center [44, 11] width 50 height 5
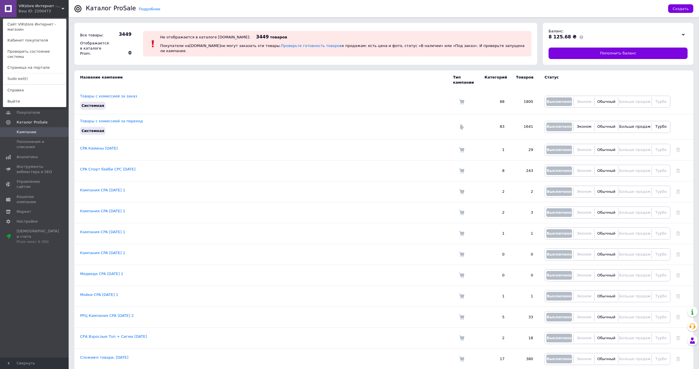
click at [38, 6] on span "VIKstore Интернет - магазин" at bounding box center [40, 5] width 43 height 5
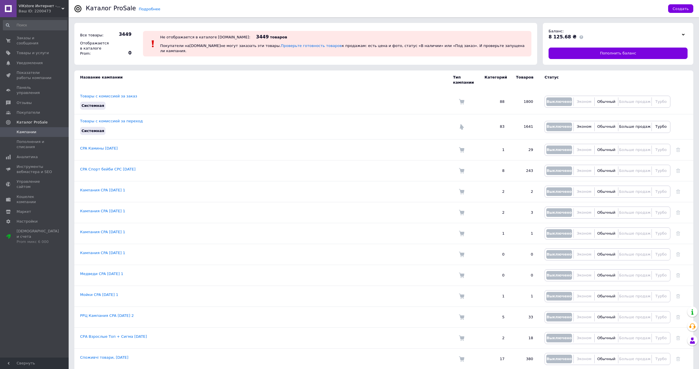
click at [37, 7] on span "VIKstore Интернет - магазин" at bounding box center [40, 5] width 43 height 5
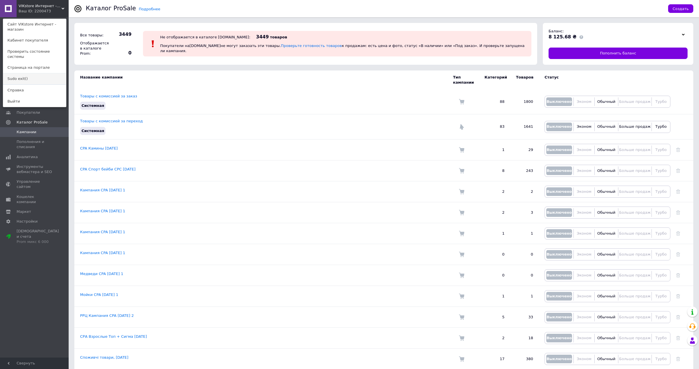
click at [38, 73] on link "Sudo exit()" at bounding box center [34, 78] width 63 height 11
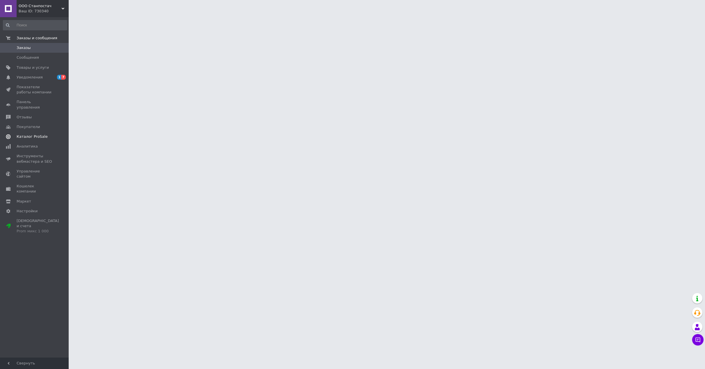
click at [44, 134] on span "Каталог ProSale" at bounding box center [32, 136] width 31 height 5
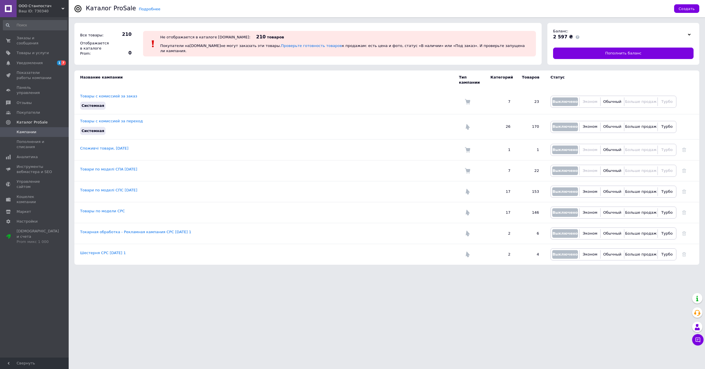
click at [44, 6] on span "ООО Станпостач" at bounding box center [40, 5] width 43 height 5
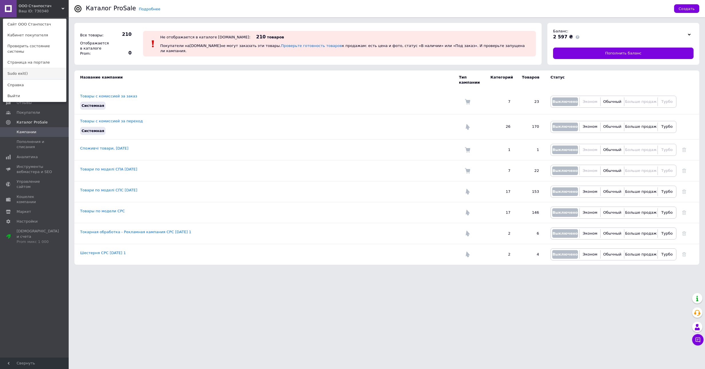
click at [44, 68] on link "Sudo exit()" at bounding box center [34, 73] width 63 height 11
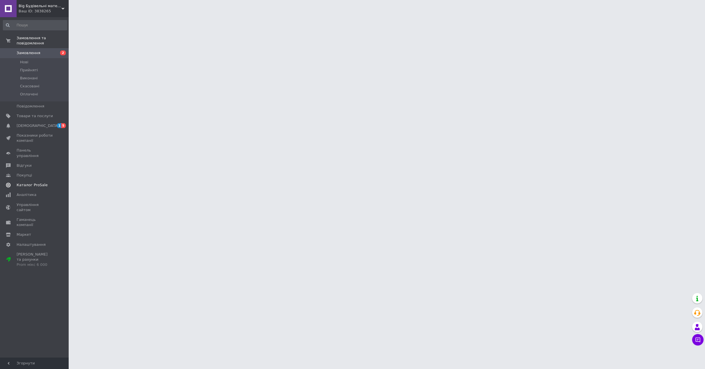
click at [28, 180] on link "Каталог ProSale" at bounding box center [35, 185] width 70 height 10
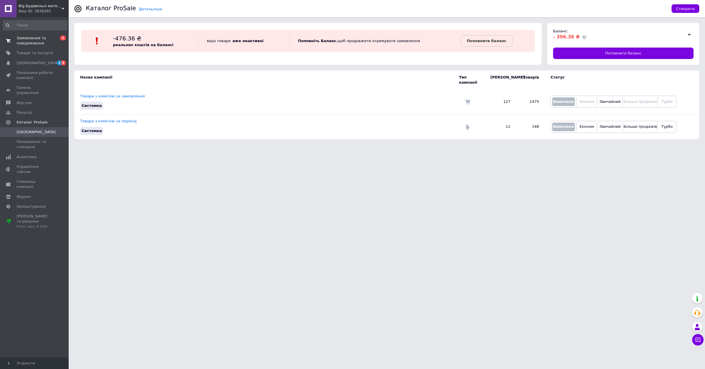
click at [29, 36] on span "Замовлення та повідомлення" at bounding box center [35, 40] width 36 height 10
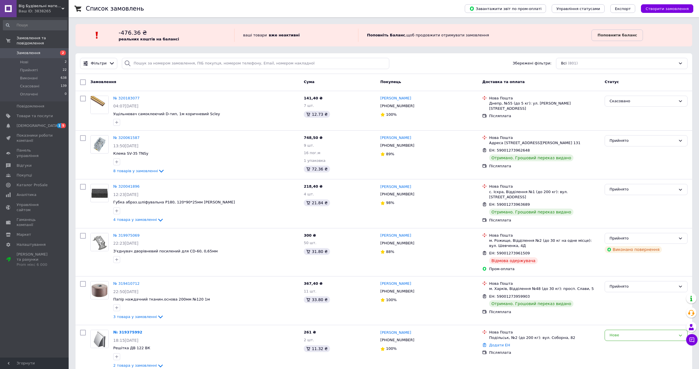
click at [38, 6] on span "Big Будівельні матеріали" at bounding box center [40, 5] width 43 height 5
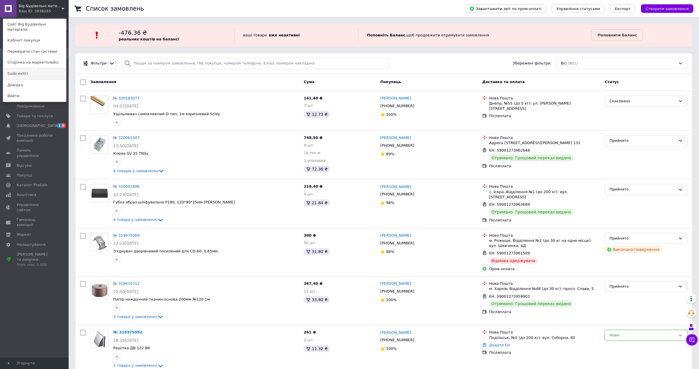
click at [33, 68] on link "Sudo exit()" at bounding box center [34, 73] width 63 height 11
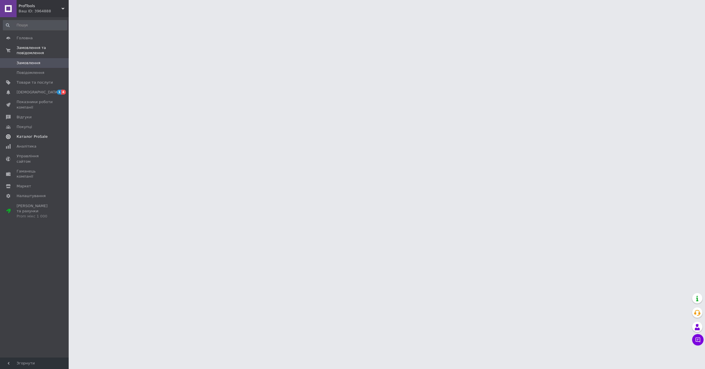
click at [35, 134] on span "Каталог ProSale" at bounding box center [32, 136] width 31 height 5
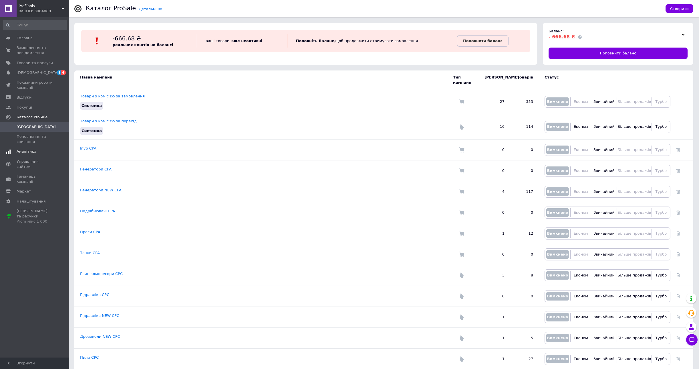
click at [31, 147] on link "Аналітика" at bounding box center [35, 152] width 70 height 10
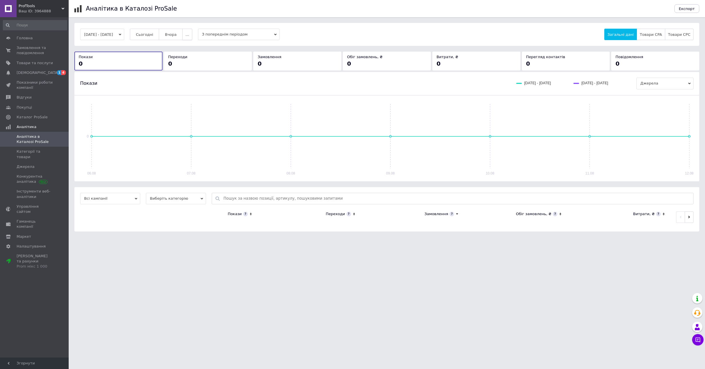
click at [192, 35] on button "..." at bounding box center [187, 34] width 10 height 11
click at [183, 77] on span "60 днів" at bounding box center [176, 79] width 14 height 4
click at [30, 18] on div "Головна Замовлення та повідомлення 0 0 Товари та послуги Сповіщення 1 4 Показни…" at bounding box center [35, 187] width 70 height 341
click at [30, 12] on div "Ваш ID: 3964888" at bounding box center [44, 11] width 50 height 5
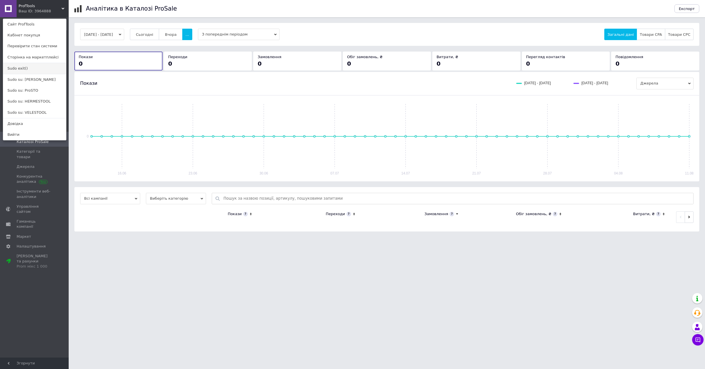
click at [22, 67] on link "Sudo exit()" at bounding box center [34, 68] width 63 height 11
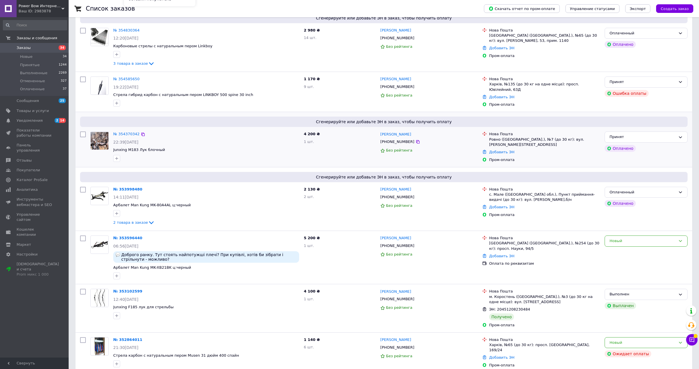
scroll to position [504, 0]
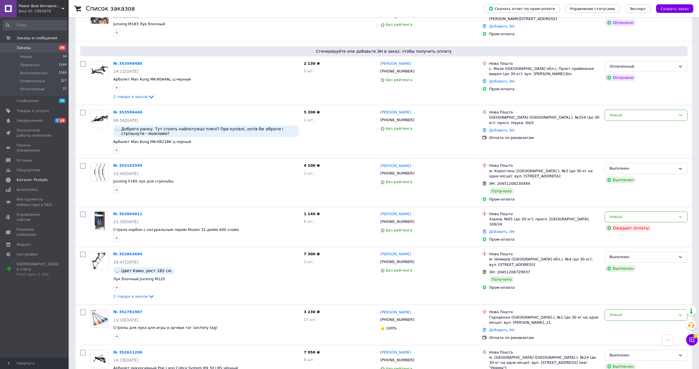
click at [48, 175] on link "Каталог ProSale" at bounding box center [35, 180] width 70 height 10
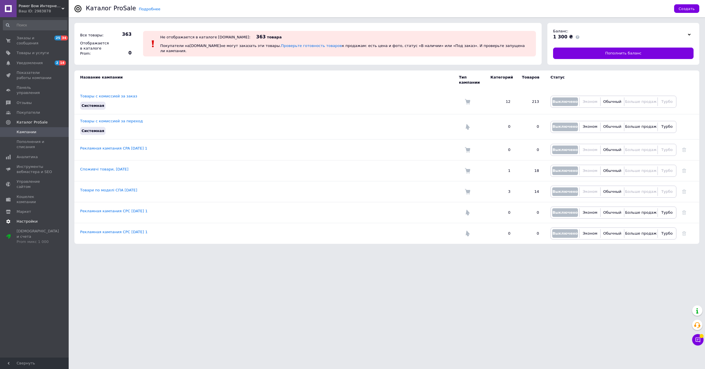
click at [32, 219] on span "Настройки" at bounding box center [27, 221] width 21 height 5
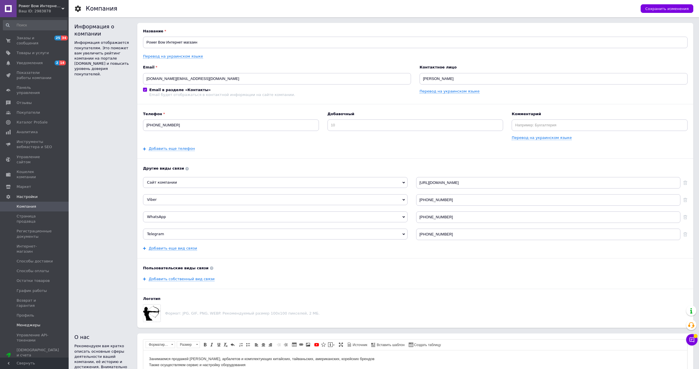
click at [39, 322] on span "Менеджеры" at bounding box center [35, 324] width 36 height 5
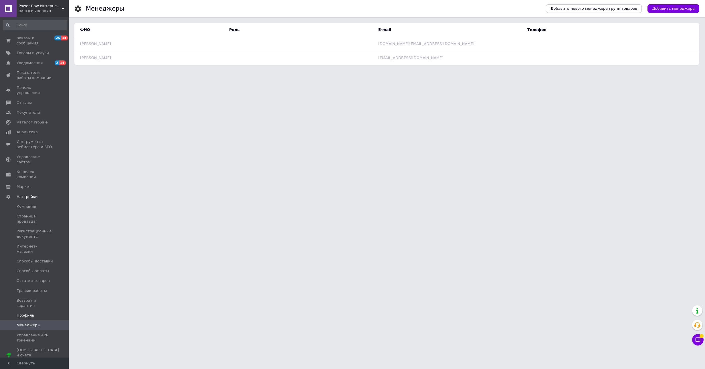
click at [33, 313] on span "Профиль" at bounding box center [26, 315] width 18 height 5
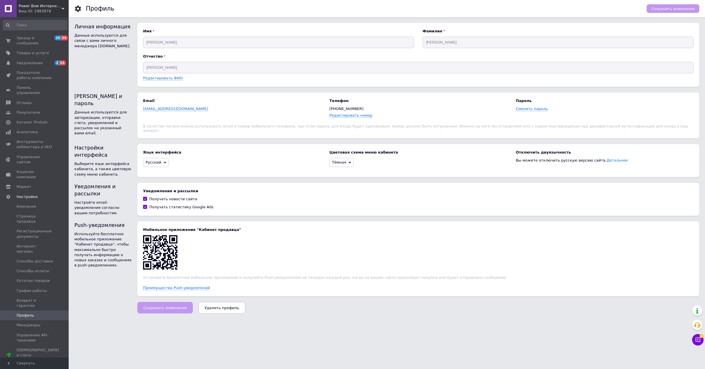
click at [48, 12] on div "Ваш ID: 2983878" at bounding box center [44, 11] width 50 height 5
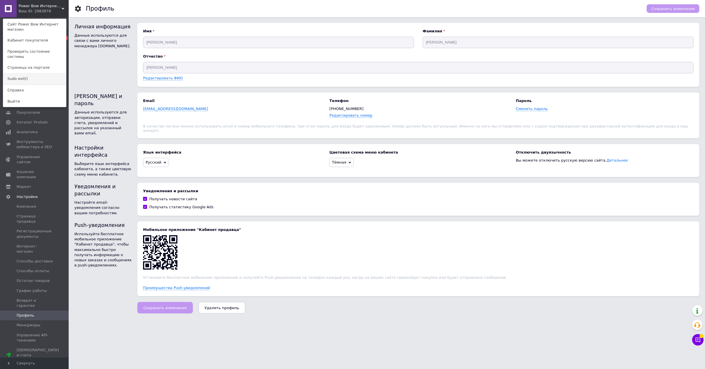
click at [38, 73] on link "Sudo exit()" at bounding box center [34, 78] width 63 height 11
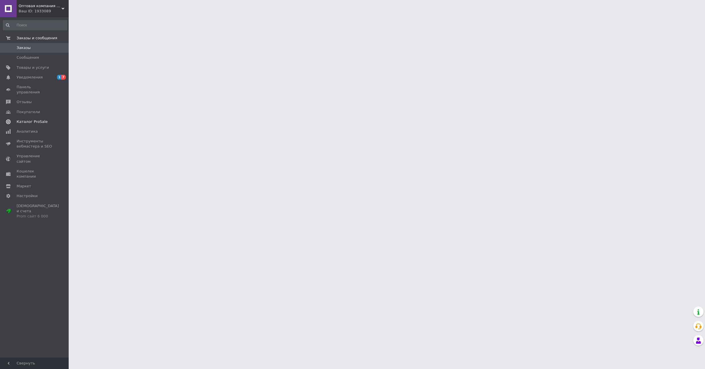
click at [41, 119] on span "Каталог ProSale" at bounding box center [32, 121] width 31 height 5
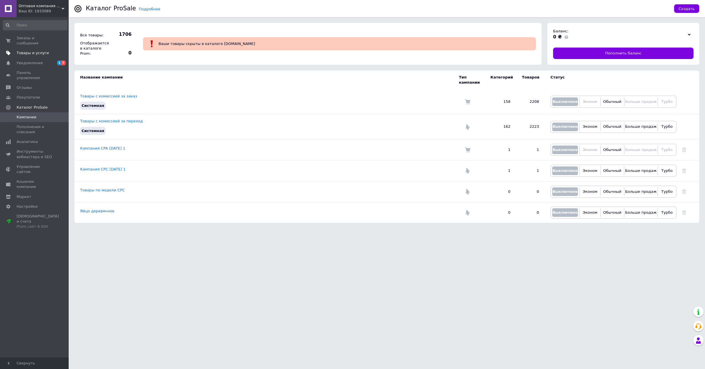
click at [27, 54] on span "Товары и услуги" at bounding box center [33, 52] width 32 height 5
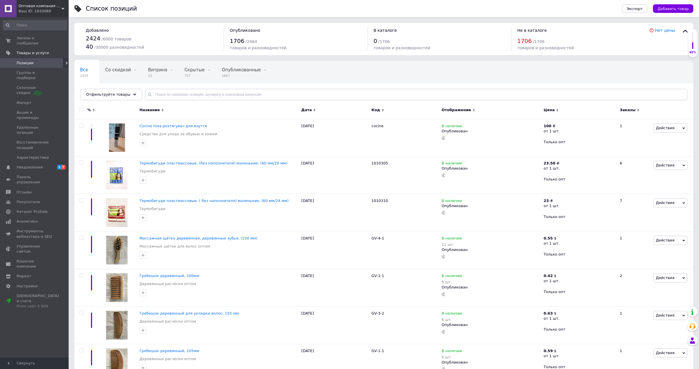
click at [35, 5] on span "Оптовая компания Почти всё" at bounding box center [40, 5] width 43 height 5
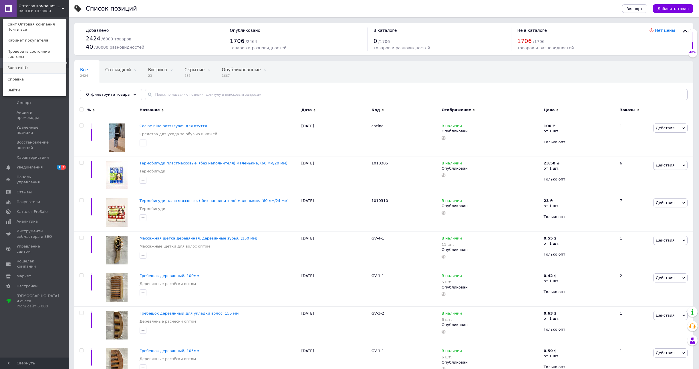
click at [33, 62] on link "Sudo exit()" at bounding box center [34, 67] width 63 height 11
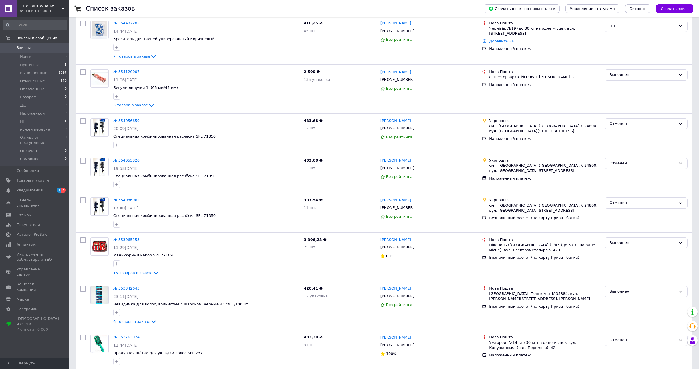
scroll to position [229, 0]
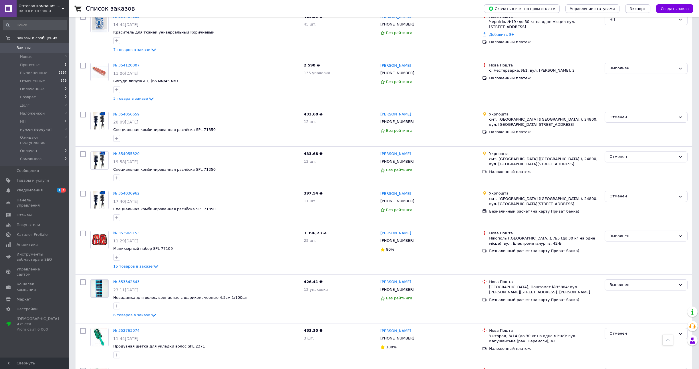
click at [41, 6] on span "Оптовая компания Почти всё" at bounding box center [40, 5] width 43 height 5
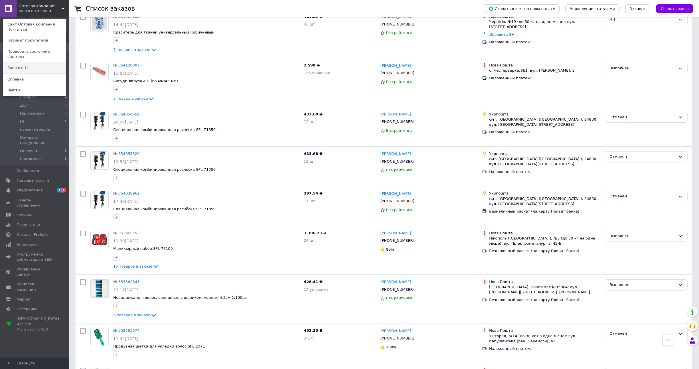
click at [44, 62] on link "Sudo exit()" at bounding box center [34, 67] width 63 height 11
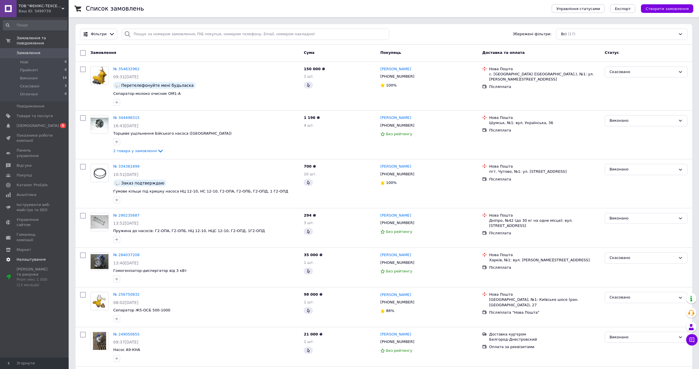
click at [32, 254] on link "Налаштування" at bounding box center [35, 259] width 70 height 10
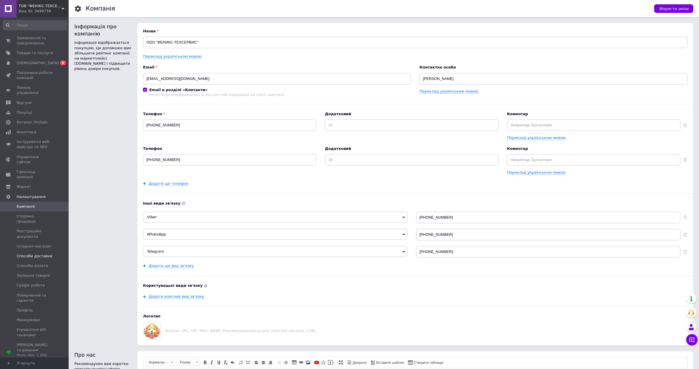
click at [41, 253] on span "Способи доставки" at bounding box center [35, 255] width 36 height 5
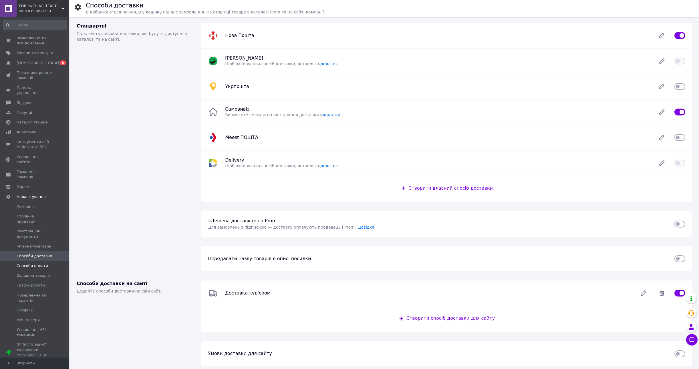
click at [43, 263] on span "Способи оплати" at bounding box center [32, 265] width 31 height 5
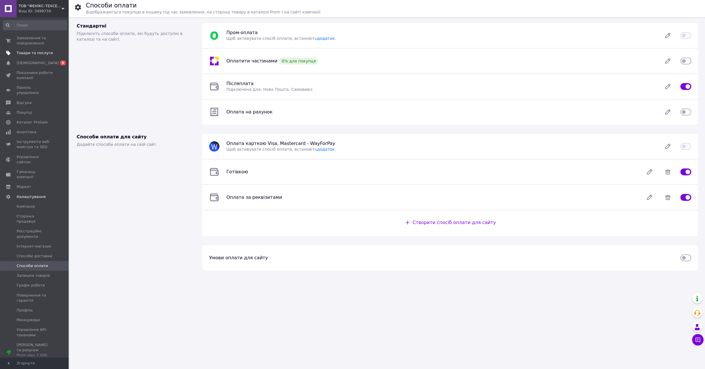
click at [38, 54] on span "Товари та послуги" at bounding box center [35, 52] width 36 height 5
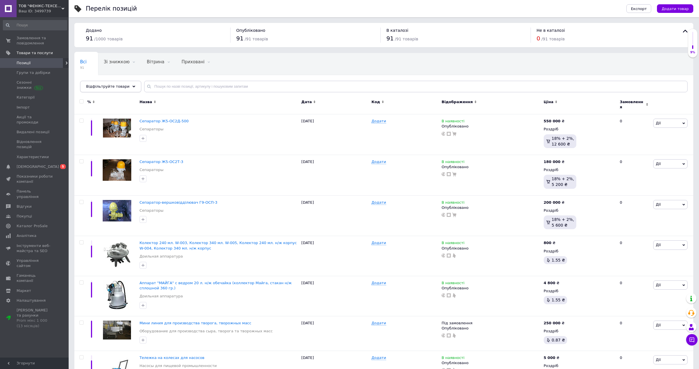
click at [101, 87] on span "Відфільтруйте товари" at bounding box center [108, 86] width 44 height 4
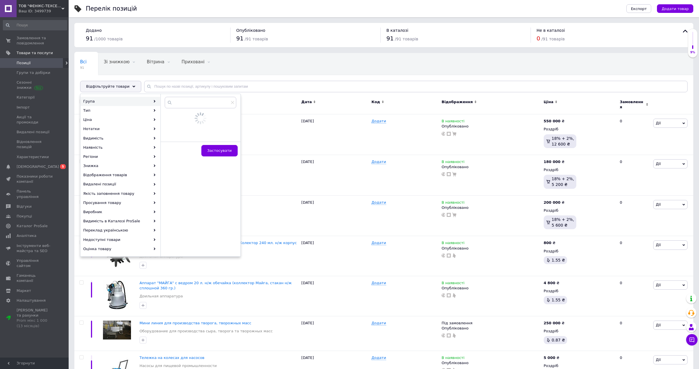
click at [54, 3] on span "ТОВ "ФЕНІКС-ТЕХСЕРВІС"" at bounding box center [40, 5] width 43 height 5
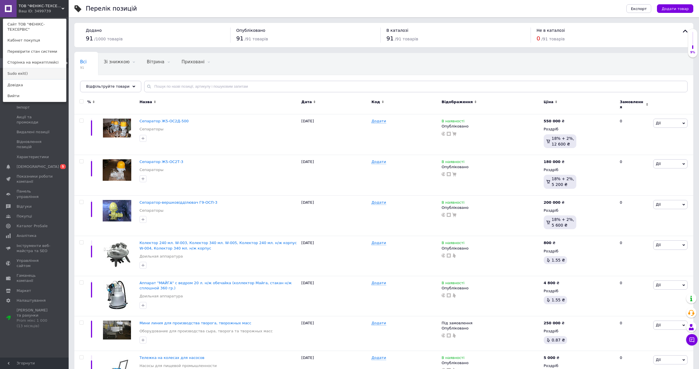
click at [35, 68] on link "Sudo exit()" at bounding box center [34, 73] width 63 height 11
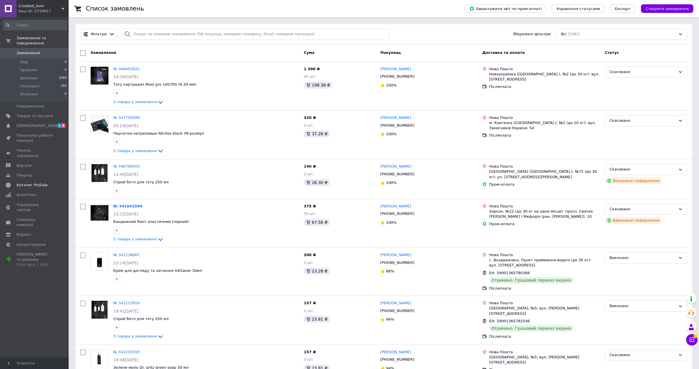
click at [54, 182] on span at bounding box center [61, 184] width 16 height 5
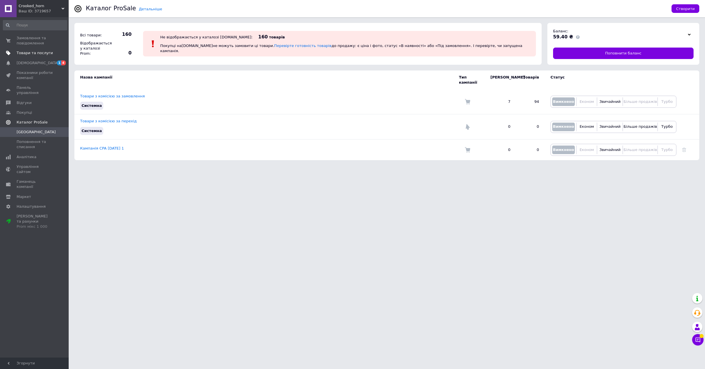
click at [40, 49] on link "Товари та послуги" at bounding box center [35, 53] width 70 height 10
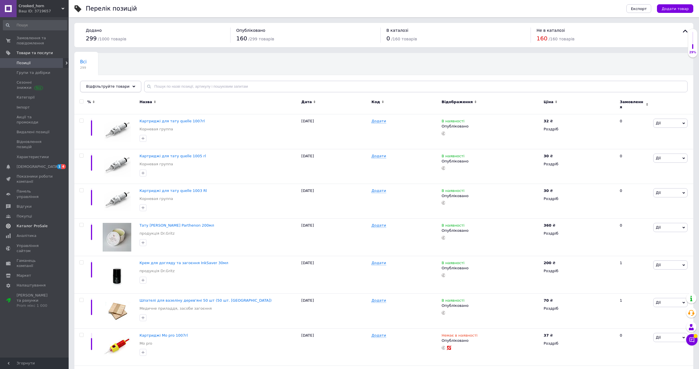
click at [126, 81] on div "Відфільтруйте товари" at bounding box center [110, 86] width 61 height 11
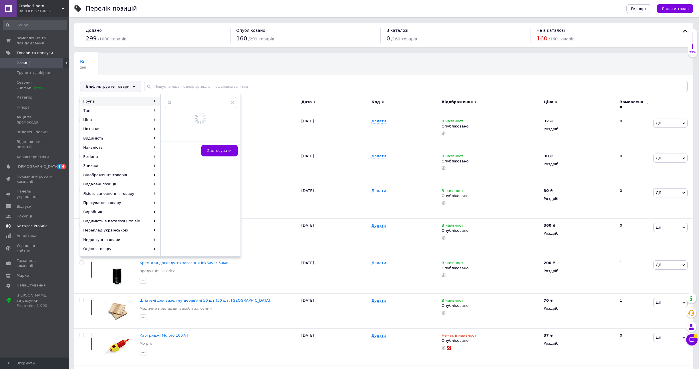
click at [41, 3] on span "Crooked_horn" at bounding box center [40, 5] width 43 height 5
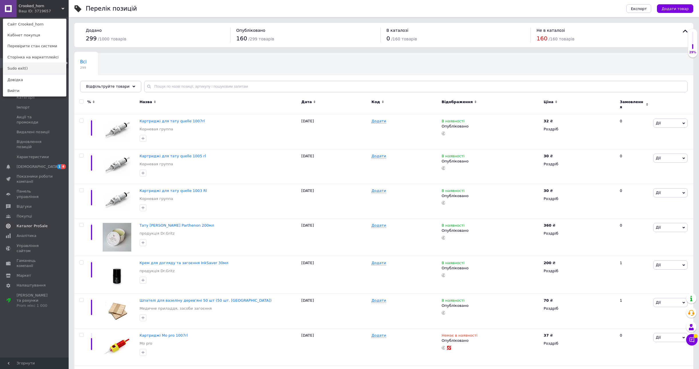
click at [24, 67] on link "Sudo exit()" at bounding box center [34, 68] width 63 height 11
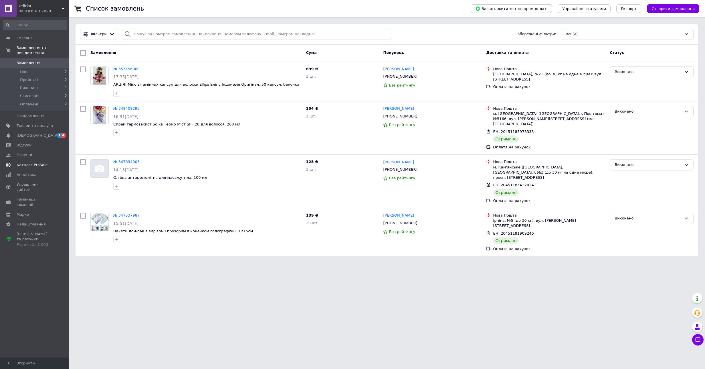
click at [37, 162] on span "Каталог ProSale" at bounding box center [32, 164] width 31 height 5
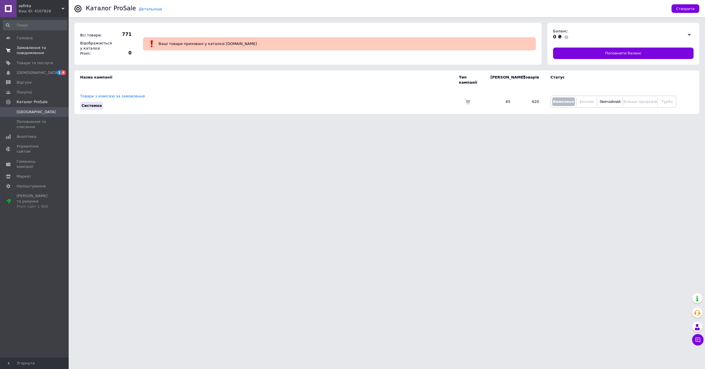
click at [23, 51] on span "Замовлення та повідомлення" at bounding box center [35, 50] width 36 height 10
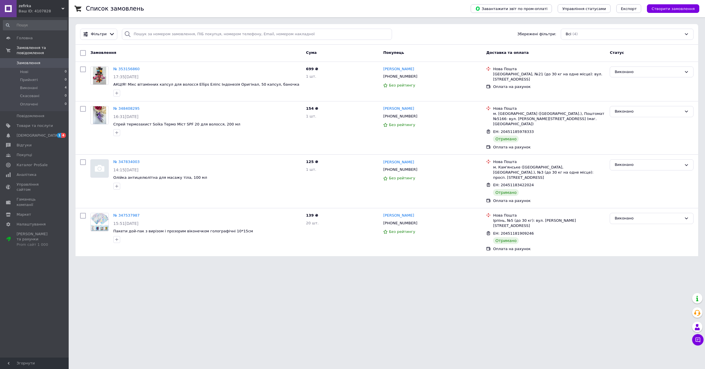
click at [39, 13] on div "Ваш ID: 4107828" at bounding box center [44, 11] width 50 height 5
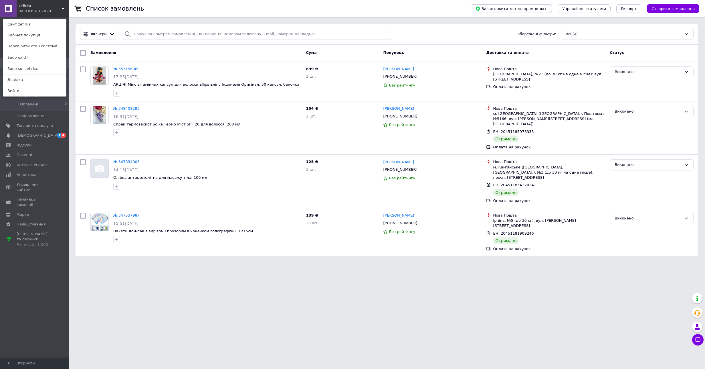
click at [39, 13] on div "Ваш ID: 4107828" at bounding box center [31, 11] width 24 height 5
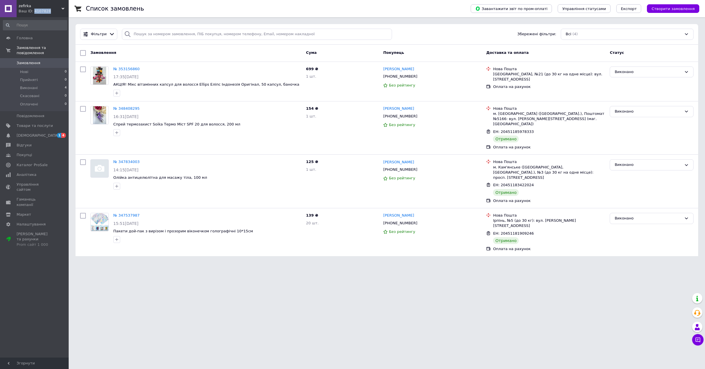
click at [39, 13] on div "Ваш ID: 4107828" at bounding box center [44, 11] width 50 height 5
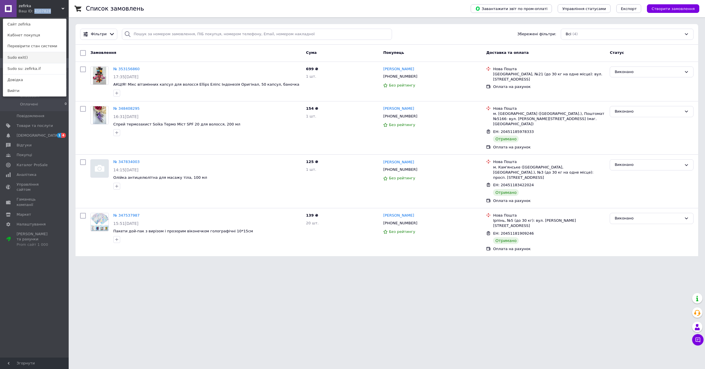
click at [27, 57] on link "Sudo exit()" at bounding box center [34, 57] width 63 height 11
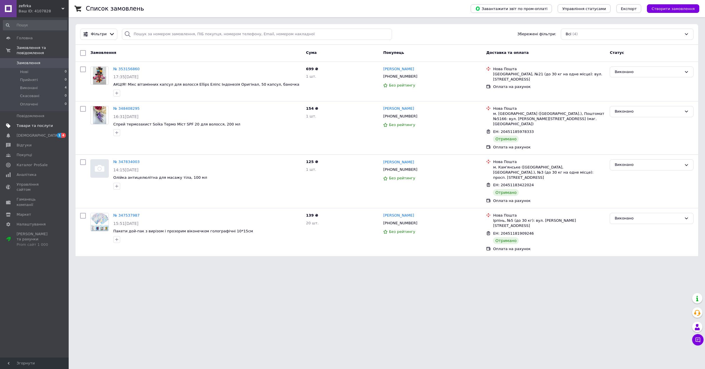
click at [23, 125] on span "Товари та послуги" at bounding box center [35, 125] width 36 height 5
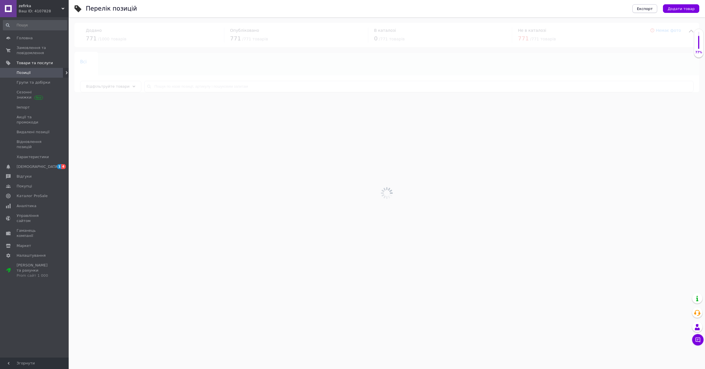
click at [649, 9] on span "Експорт" at bounding box center [645, 9] width 16 height 4
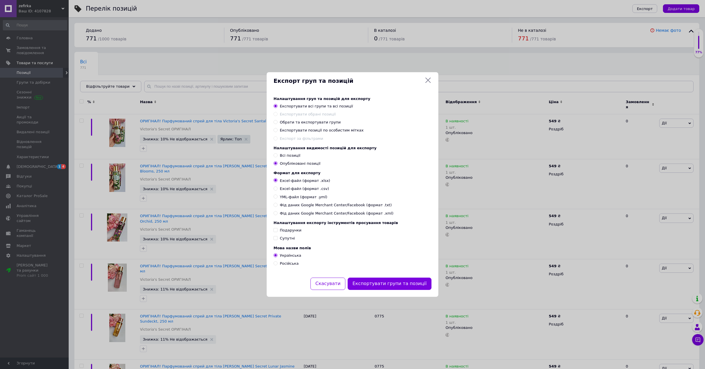
click at [290, 198] on span "YML-файл (формат .yml)" at bounding box center [304, 196] width 48 height 5
click at [277, 198] on input "YML-файл (формат .yml)" at bounding box center [276, 196] width 4 height 4
radio input "true"
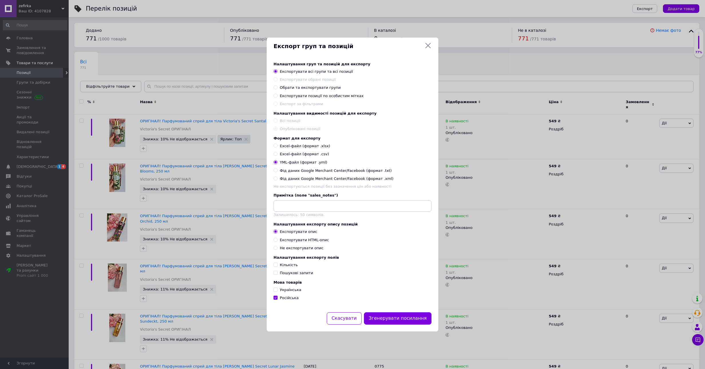
click at [278, 289] on label "Українська" at bounding box center [288, 289] width 28 height 5
click at [277, 289] on input "Українська" at bounding box center [276, 289] width 4 height 4
checkbox input "true"
click at [276, 299] on input "Російська" at bounding box center [276, 297] width 4 height 4
checkbox input "false"
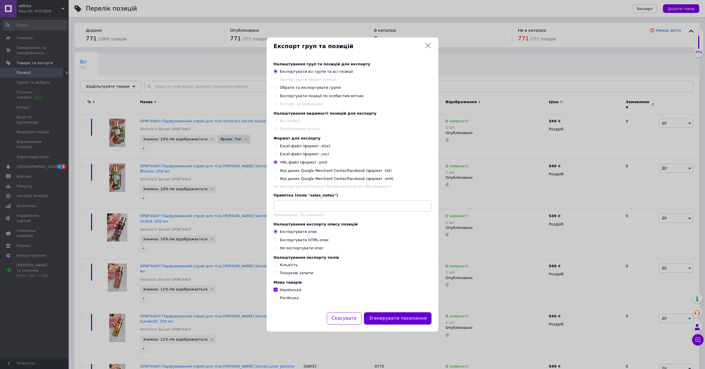
click at [404, 314] on button "Згенерувати посилання" at bounding box center [398, 318] width 68 height 12
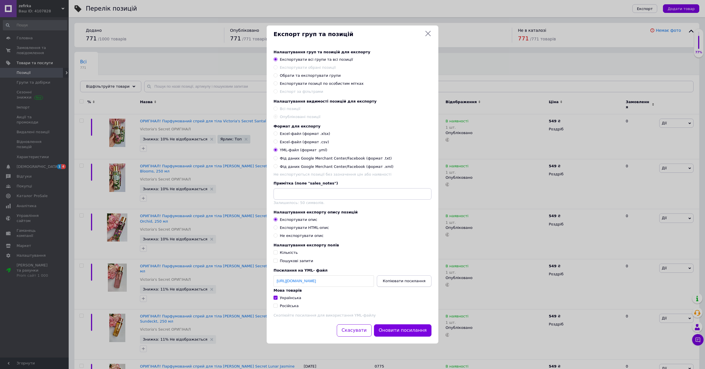
click at [400, 280] on span "Копіювати посилання" at bounding box center [404, 280] width 43 height 4
drag, startPoint x: 275, startPoint y: 281, endPoint x: 384, endPoint y: 281, distance: 108.8
click at [384, 281] on div "https://cs4107828.prom.ua/products_feed.xml?hash_tag=b4fc437d009d41c1064d457c9a…" at bounding box center [353, 281] width 158 height 13
click at [170, 84] on div "Експорт груп та позицій Налаштування груп та позицій для експорту Експортувати …" at bounding box center [352, 184] width 705 height 369
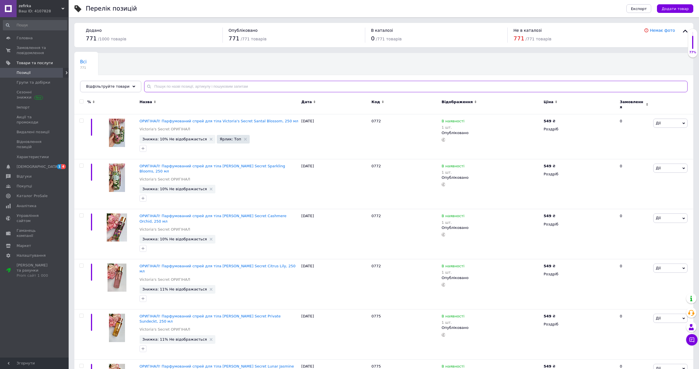
click at [171, 85] on input "text" at bounding box center [416, 86] width 544 height 11
paste input "https://cs4107828.prom.ua/products_feed.xml?hash_tag=b4fc437d009d41c1064d457c9a…"
type input "https://cs4107828.prom.ua/products_feed.xml?hash_tag=b4fc437d009d41c1064d457c9a…"
click at [644, 11] on button "Експорт" at bounding box center [639, 8] width 25 height 9
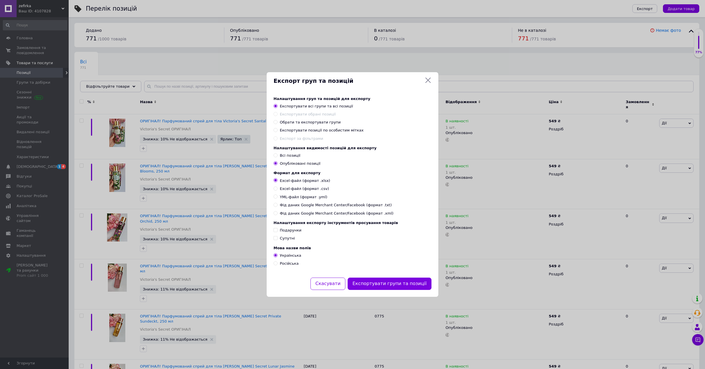
click at [291, 195] on span "YML-файл (формат .yml)" at bounding box center [304, 196] width 48 height 5
click at [277, 195] on input "YML-файл (формат .yml)" at bounding box center [276, 196] width 4 height 4
radio input "true"
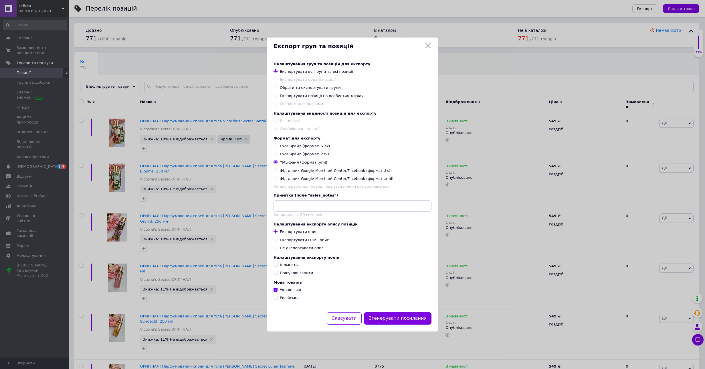
click at [41, 8] on div "Експорт груп та позицій Налаштування груп та позицій для експорту Експортувати …" at bounding box center [352, 184] width 705 height 369
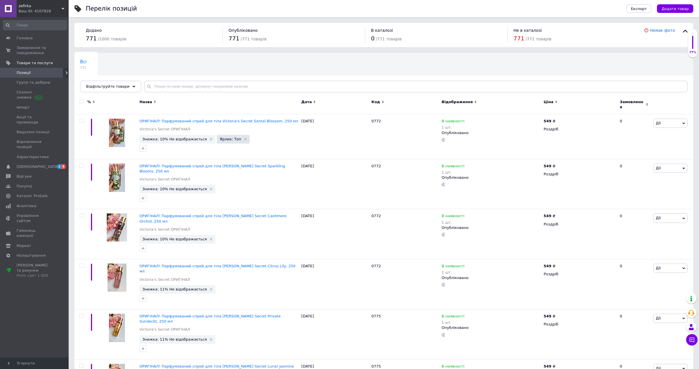
click at [41, 8] on span "zefirka" at bounding box center [40, 5] width 43 height 5
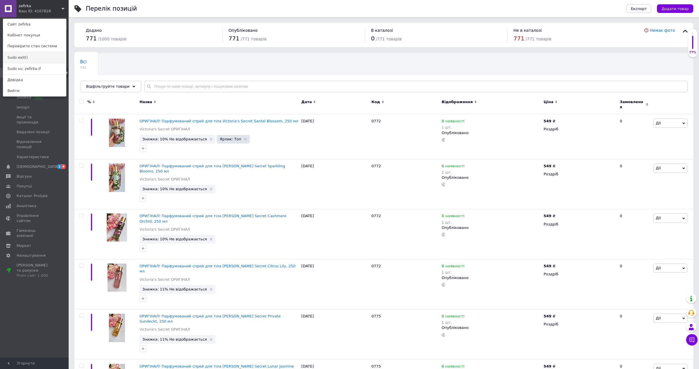
click at [40, 56] on link "Sudo exit()" at bounding box center [34, 57] width 63 height 11
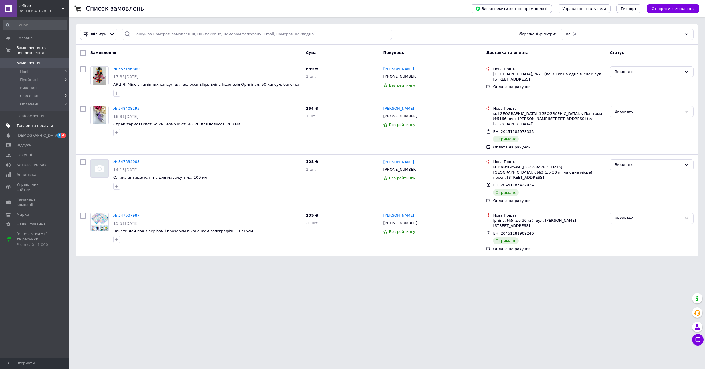
click at [38, 127] on span "Товари та послуги" at bounding box center [35, 125] width 36 height 5
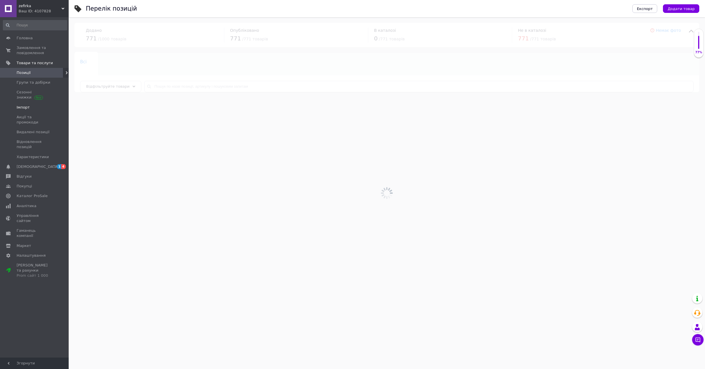
click at [33, 108] on span "Імпорт" at bounding box center [35, 107] width 36 height 5
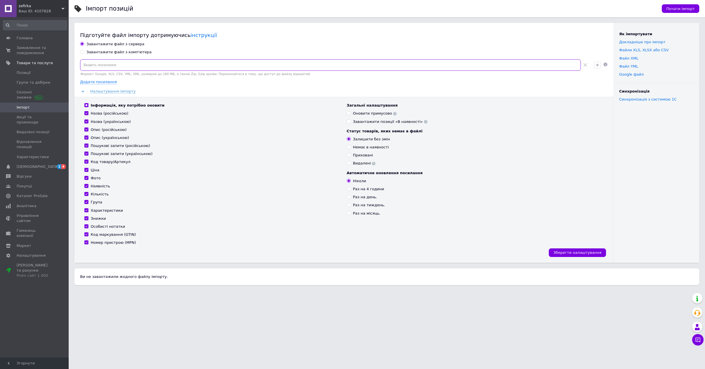
click at [91, 67] on input at bounding box center [330, 64] width 501 height 11
drag, startPoint x: 114, startPoint y: 63, endPoint x: 102, endPoint y: 65, distance: 11.9
drag, startPoint x: 102, startPoint y: 65, endPoint x: 95, endPoint y: 64, distance: 7.2
click at [95, 64] on input at bounding box center [330, 64] width 501 height 11
click at [35, 2] on div "zefirka Ваш ID: 4107828" at bounding box center [43, 8] width 52 height 17
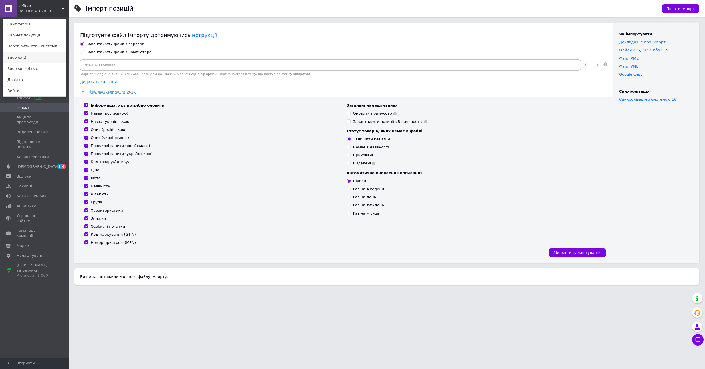
click at [35, 54] on link "Sudo exit()" at bounding box center [34, 57] width 63 height 11
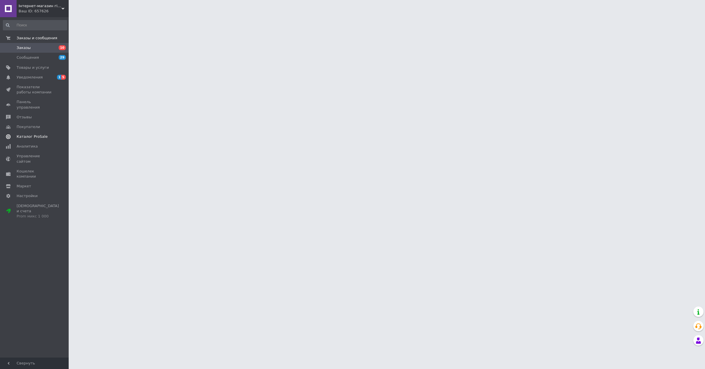
click at [43, 134] on span "Каталог ProSale" at bounding box center [32, 136] width 31 height 5
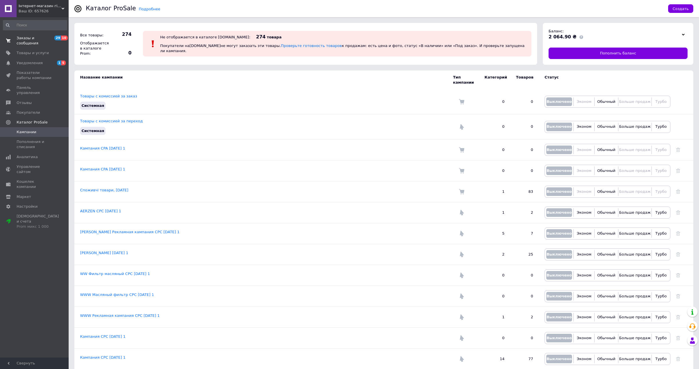
click at [25, 40] on span "Заказы и сообщения" at bounding box center [35, 40] width 36 height 10
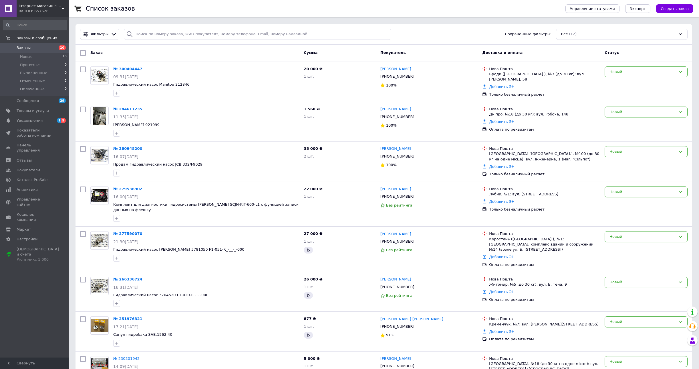
click at [26, 11] on div "Ваш ID: 657626" at bounding box center [44, 11] width 50 height 5
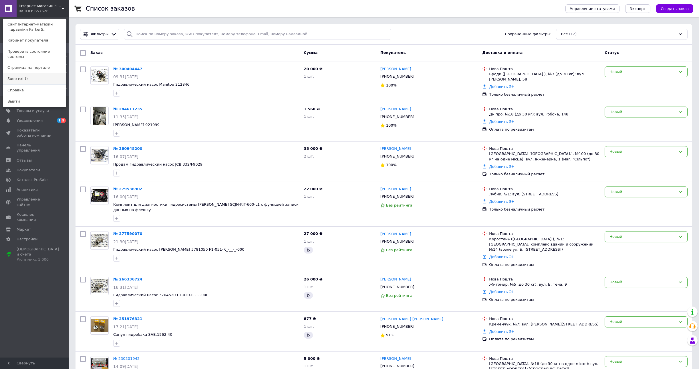
click at [39, 73] on link "Sudo exit()" at bounding box center [34, 78] width 63 height 11
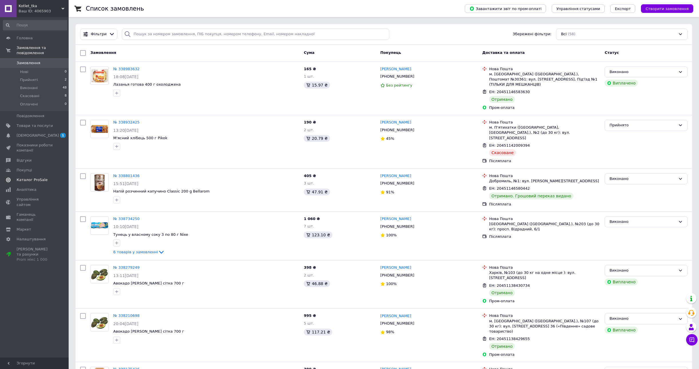
click at [35, 177] on span "Каталог ProSale" at bounding box center [32, 179] width 31 height 5
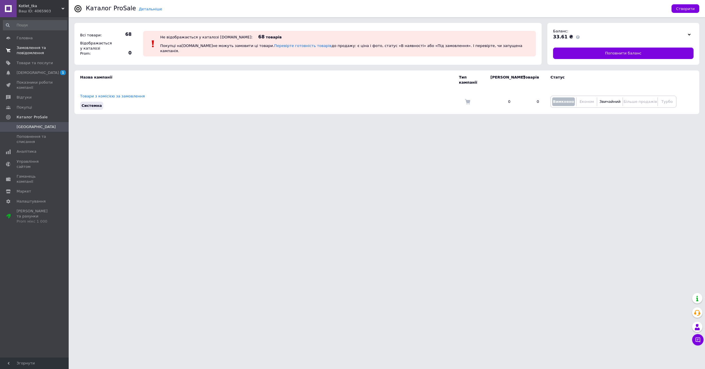
click at [32, 51] on span "Замовлення та повідомлення" at bounding box center [35, 50] width 36 height 10
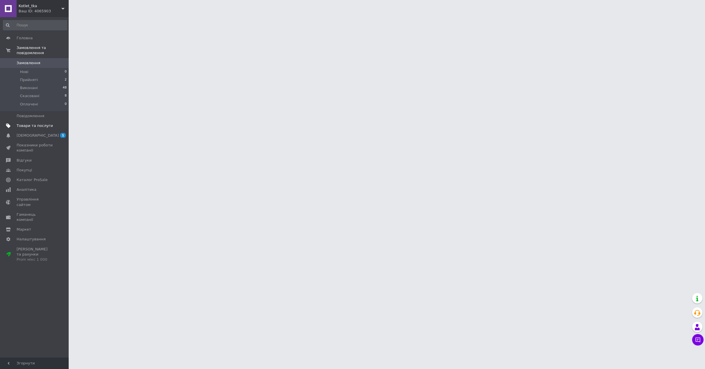
click at [40, 125] on span "Товари та послуги" at bounding box center [35, 125] width 36 height 5
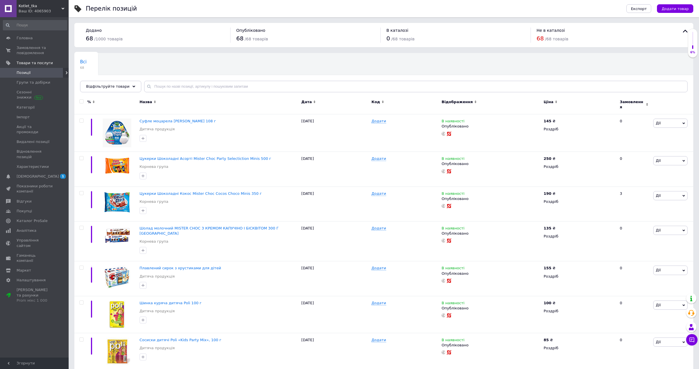
click at [43, 6] on span "Kotlet_tka" at bounding box center [40, 5] width 43 height 5
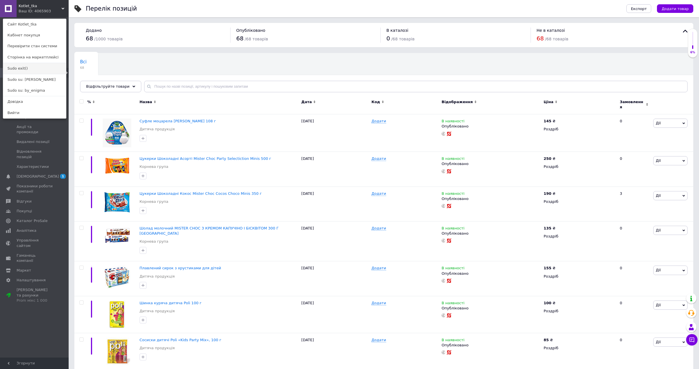
click at [36, 68] on link "Sudo exit()" at bounding box center [34, 68] width 63 height 11
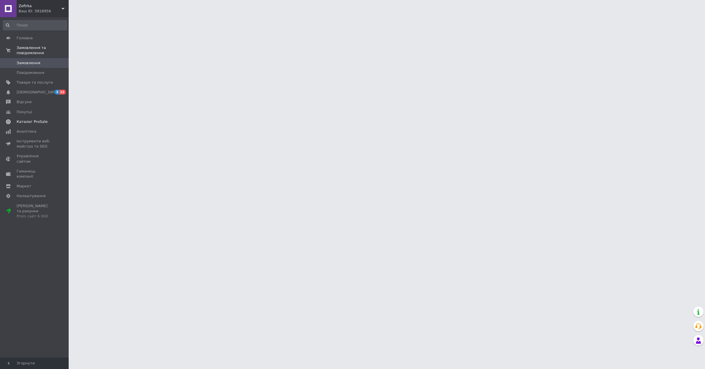
click at [38, 123] on span "Каталог ProSale" at bounding box center [32, 121] width 31 height 5
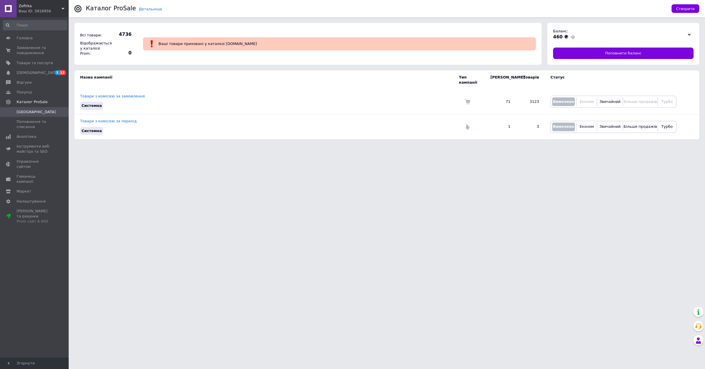
drag, startPoint x: 26, startPoint y: 11, endPoint x: 14, endPoint y: 17, distance: 13.3
click at [24, 12] on div "Ваш ID: 3918956" at bounding box center [44, 11] width 50 height 5
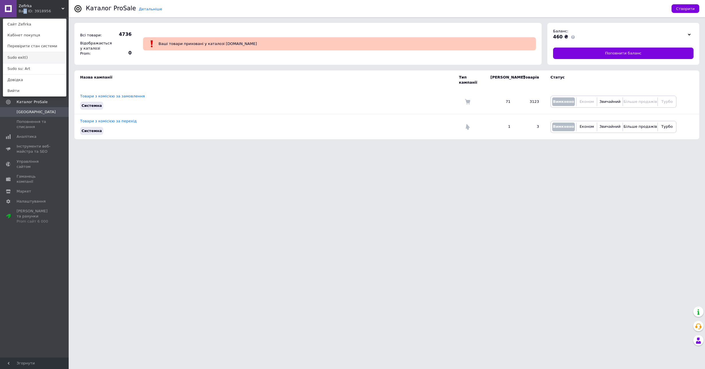
click at [22, 60] on link "Sudo exit()" at bounding box center [34, 57] width 63 height 11
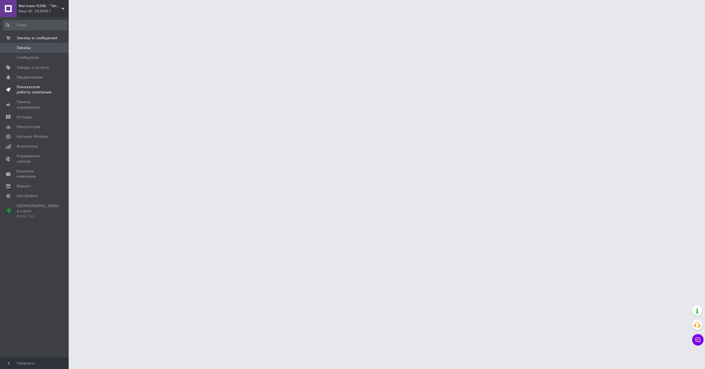
click at [21, 87] on span "Показатели работы компании" at bounding box center [35, 89] width 36 height 10
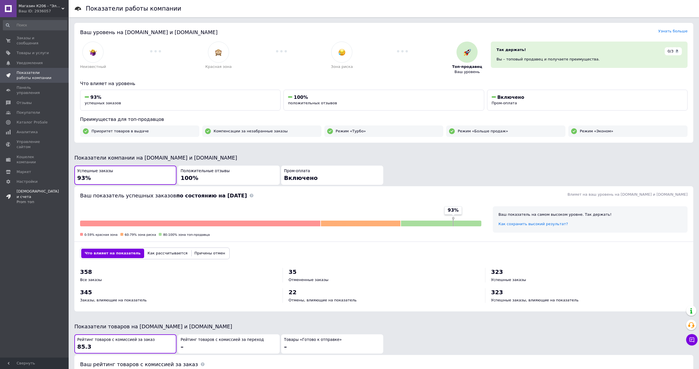
click at [33, 186] on link "Тарифы и счета Prom топ" at bounding box center [35, 196] width 70 height 20
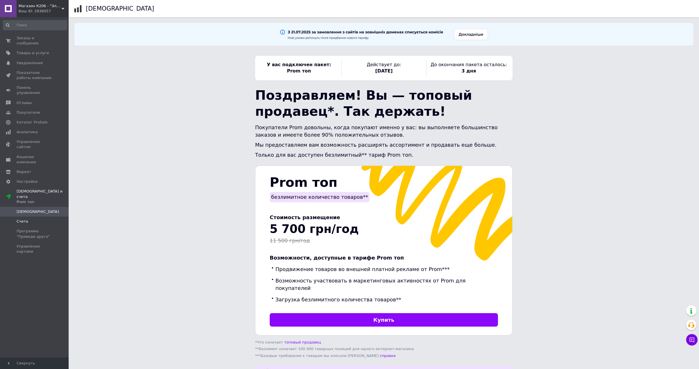
click at [30, 219] on span "Счета" at bounding box center [35, 221] width 36 height 5
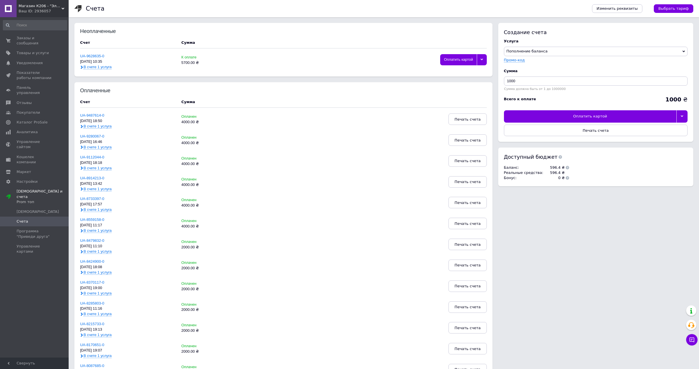
click at [51, 5] on span "Магазин К206 - "Электронные компоненты"" at bounding box center [40, 5] width 43 height 5
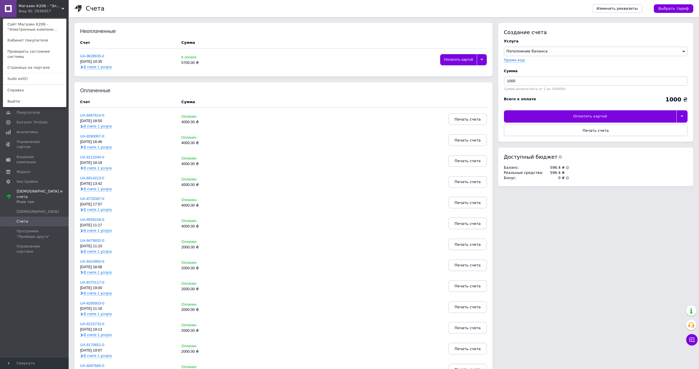
click at [51, 6] on span "Магазин К206 - "Электронные компоненты"" at bounding box center [40, 5] width 43 height 5
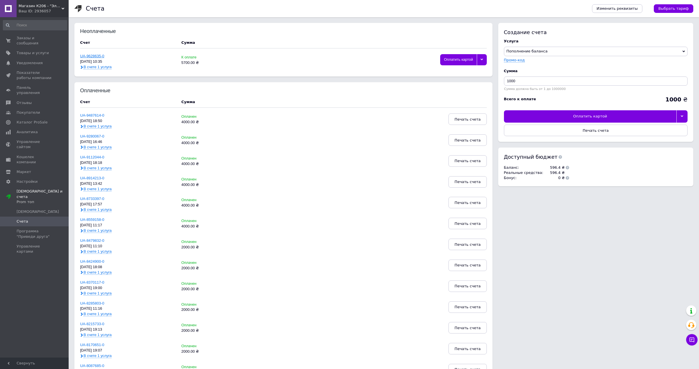
click at [91, 55] on link "UA-9628635-0" at bounding box center [92, 56] width 24 height 4
click at [24, 8] on span "Магазин К206 - "Электронные компоненты"" at bounding box center [40, 5] width 43 height 5
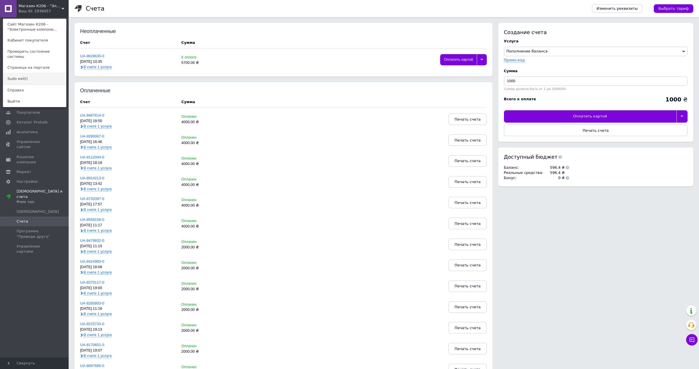
click at [27, 73] on link "Sudo exit()" at bounding box center [34, 78] width 63 height 11
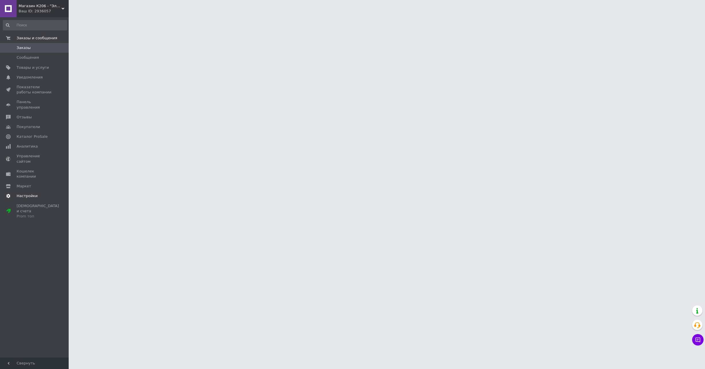
click at [25, 193] on span "Настройки" at bounding box center [27, 195] width 21 height 5
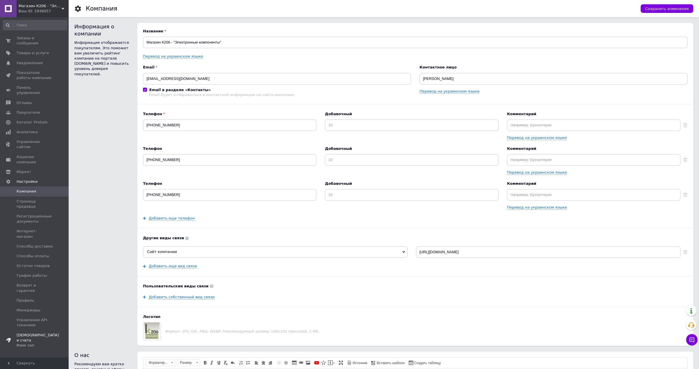
click at [29, 332] on span "Тарифы и счета Prom топ" at bounding box center [38, 340] width 42 height 16
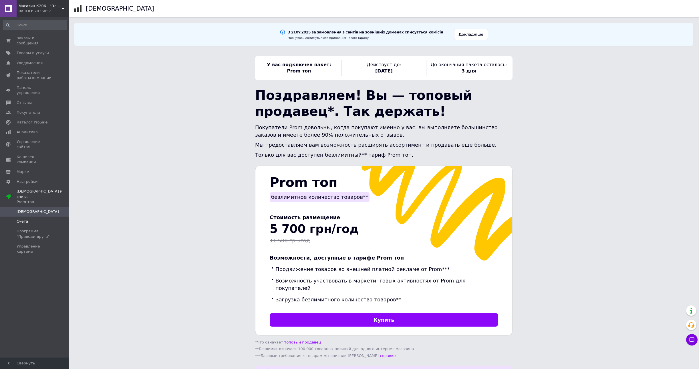
click at [37, 219] on span "Счета" at bounding box center [35, 221] width 36 height 5
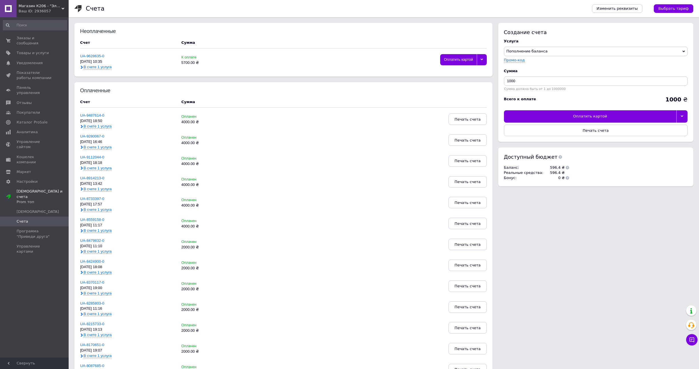
click at [481, 61] on icon at bounding box center [482, 59] width 3 height 3
click at [98, 57] on link "UA-9628635-0" at bounding box center [92, 56] width 24 height 4
click at [20, 15] on div "Магазин К206 - "Электронные компоненты" Ваш ID: 2936057" at bounding box center [43, 8] width 52 height 17
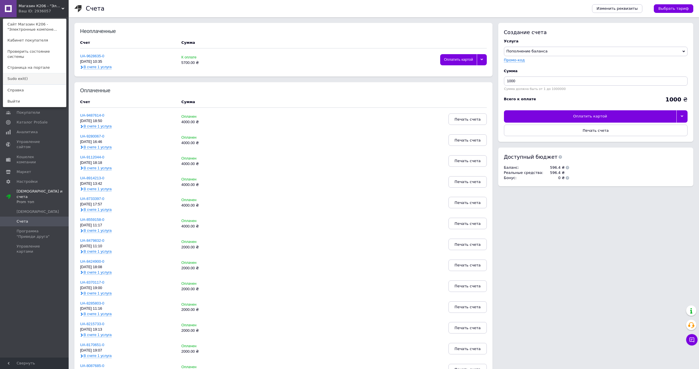
click at [24, 73] on link "Sudo exit()" at bounding box center [34, 78] width 63 height 11
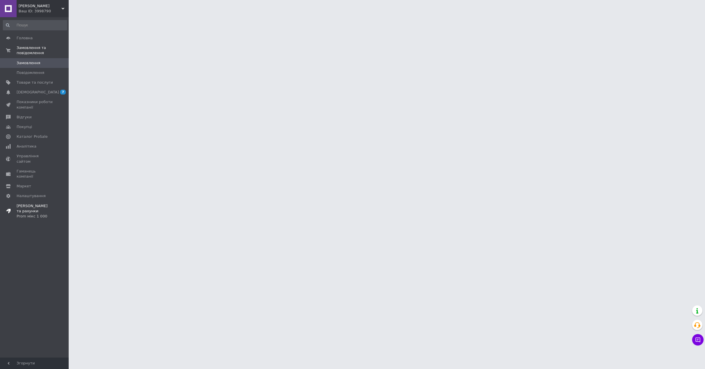
click at [26, 203] on span "[PERSON_NAME] та рахунки Prom мікс 1 000" at bounding box center [35, 211] width 36 height 16
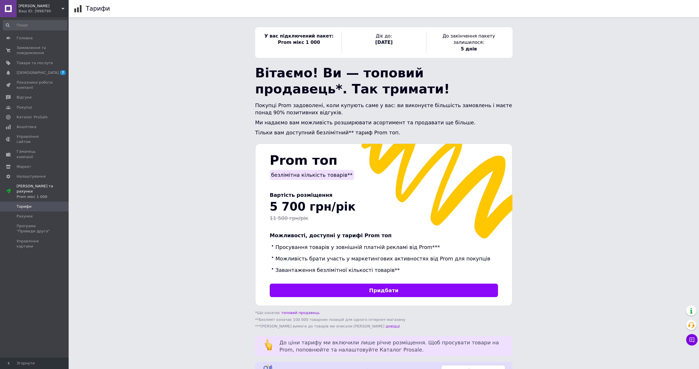
click at [38, 7] on span "[PERSON_NAME]" at bounding box center [40, 5] width 43 height 5
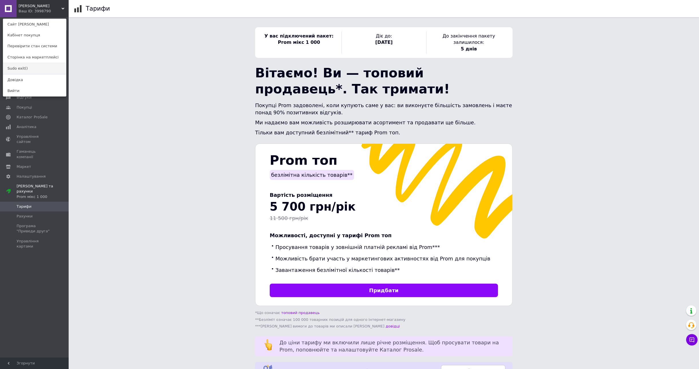
click at [22, 70] on link "Sudo exit()" at bounding box center [34, 68] width 63 height 11
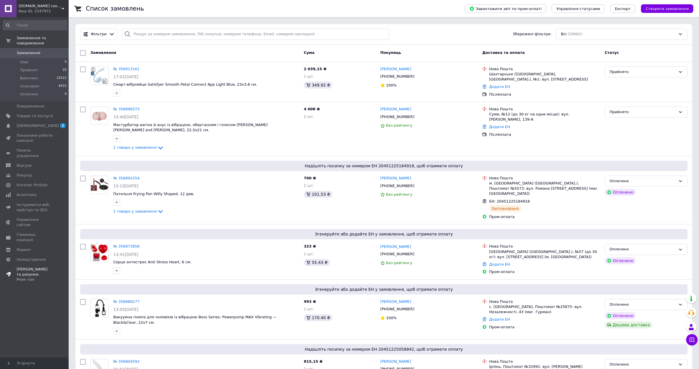
click at [33, 266] on span "[PERSON_NAME] та рахунки Prom топ" at bounding box center [35, 274] width 36 height 16
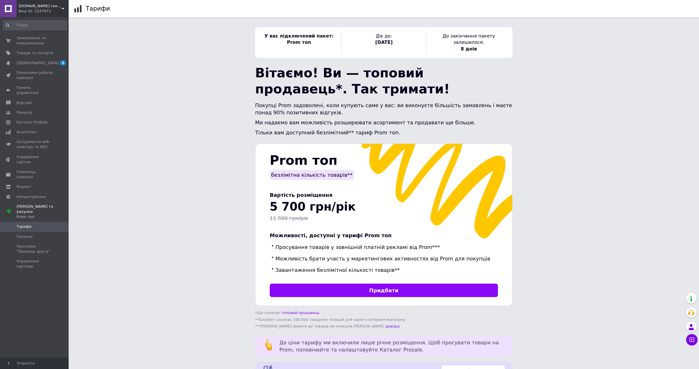
click at [53, 12] on div "Ваш ID: 2247972" at bounding box center [44, 11] width 50 height 5
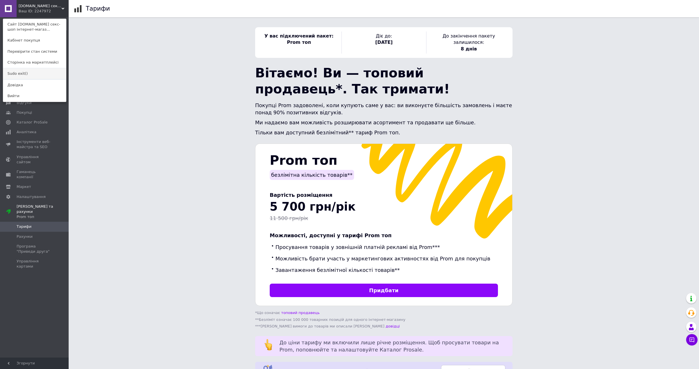
click at [37, 72] on link "Sudo exit()" at bounding box center [34, 73] width 63 height 11
